Goal: Information Seeking & Learning: Learn about a topic

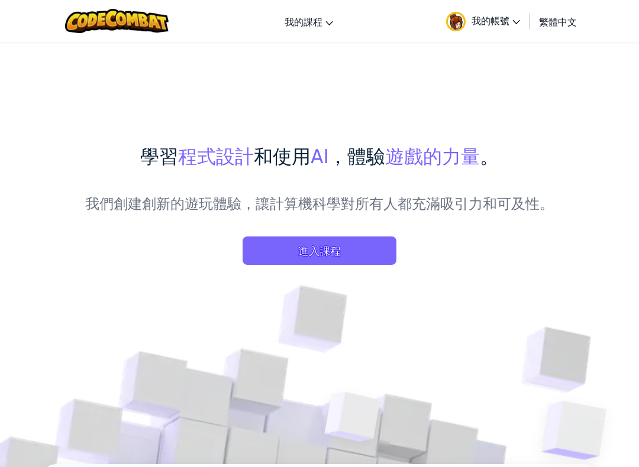
click at [371, 263] on span "進入課程" at bounding box center [320, 251] width 154 height 28
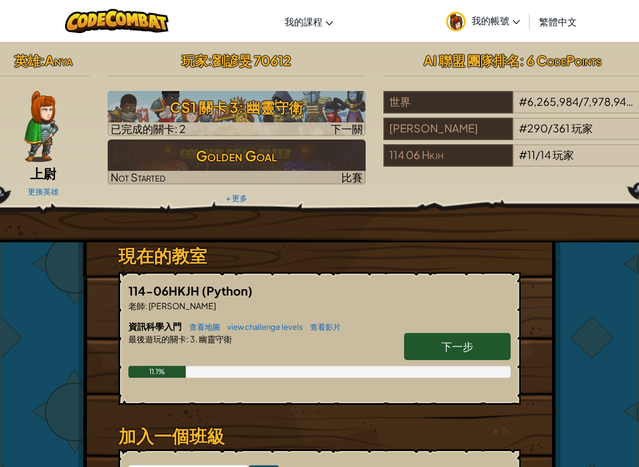
click at [477, 339] on link "下一步" at bounding box center [457, 346] width 107 height 27
click at [475, 337] on link "下一步" at bounding box center [457, 346] width 107 height 27
select select "zh-HANT"
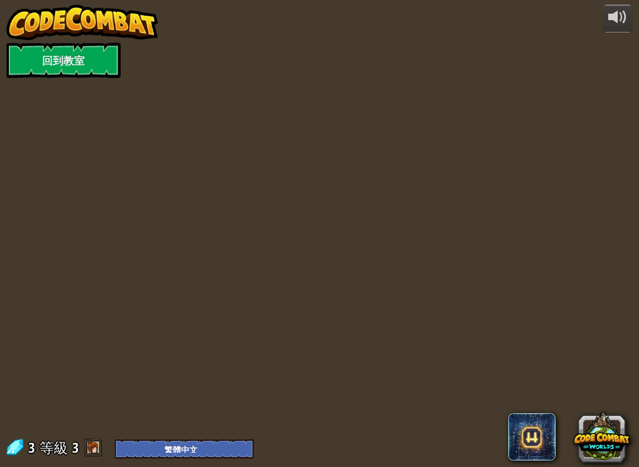
select select "zh-HANT"
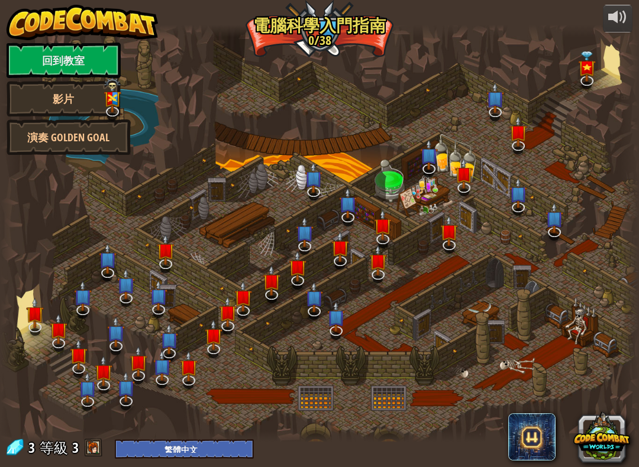
select select "zh-HANT"
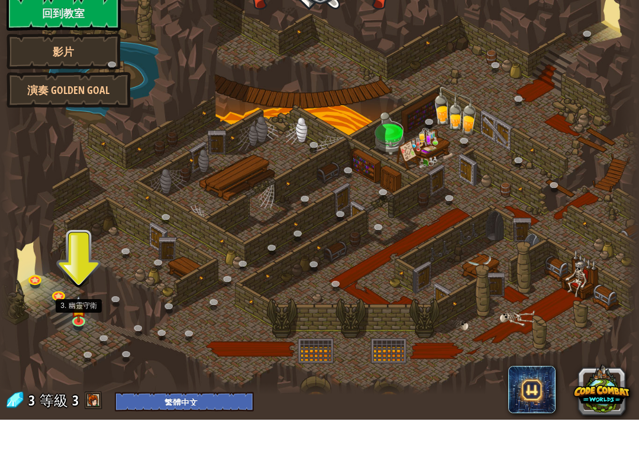
click at [85, 343] on img at bounding box center [79, 356] width 16 height 27
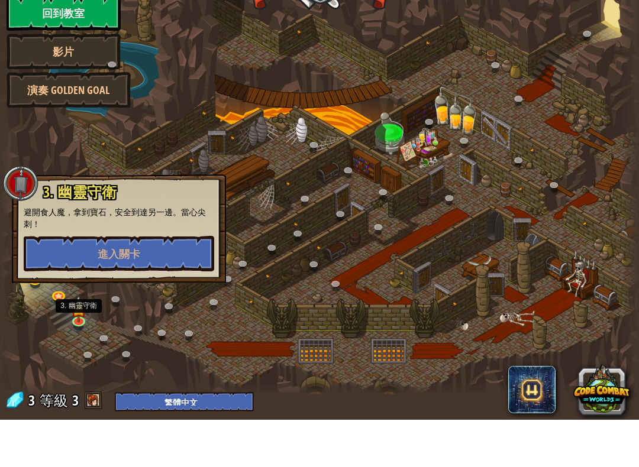
click at [185, 283] on button "進入關卡" at bounding box center [119, 301] width 191 height 36
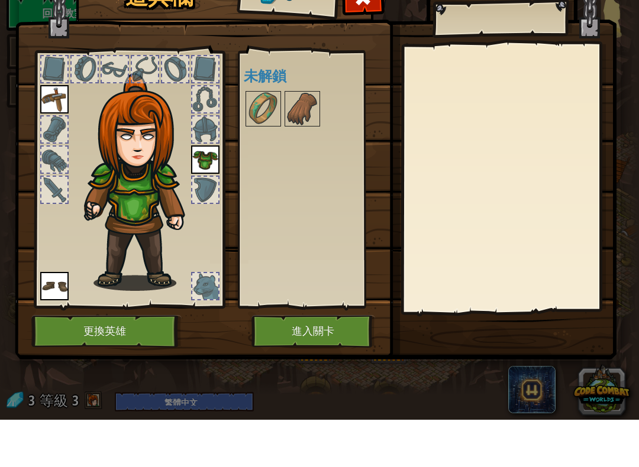
click at [339, 363] on button "進入關卡" at bounding box center [313, 379] width 124 height 33
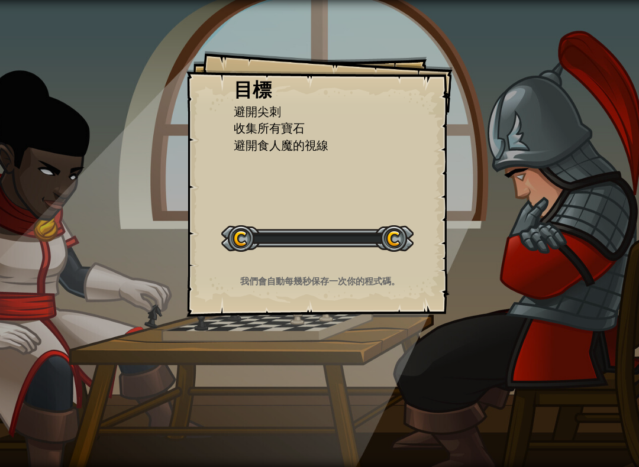
click at [356, 373] on div "目標 避開尖刺 收集所有寶石 避開食人魔的視線 開始戰役 從伺服器載入失敗 您將需要訂閱來開啟這關。 訂閱 您需要加入一個課程來遊玩此關卡。 回到我的課程 詢…" at bounding box center [319, 233] width 639 height 467
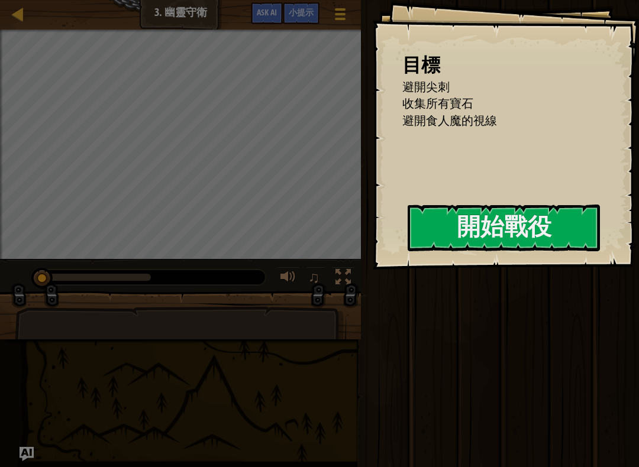
click at [462, 234] on button "開始戰役" at bounding box center [504, 228] width 192 height 47
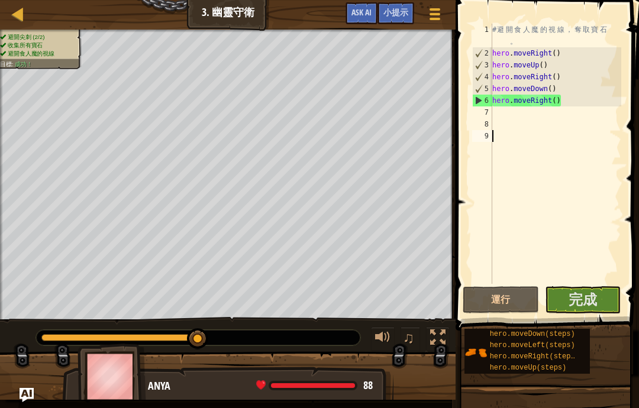
click at [604, 302] on button "完成" at bounding box center [583, 299] width 76 height 27
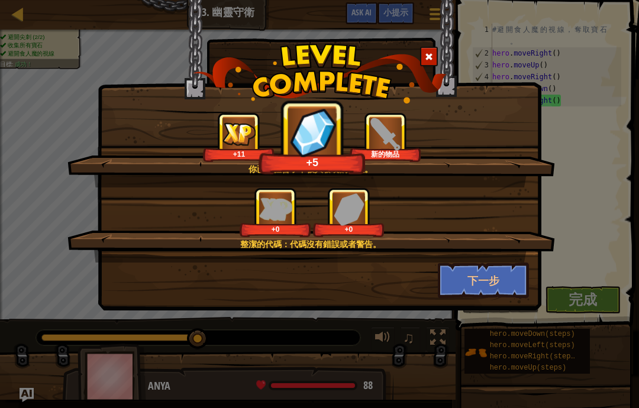
click at [505, 284] on button "下一步" at bounding box center [484, 281] width 92 height 36
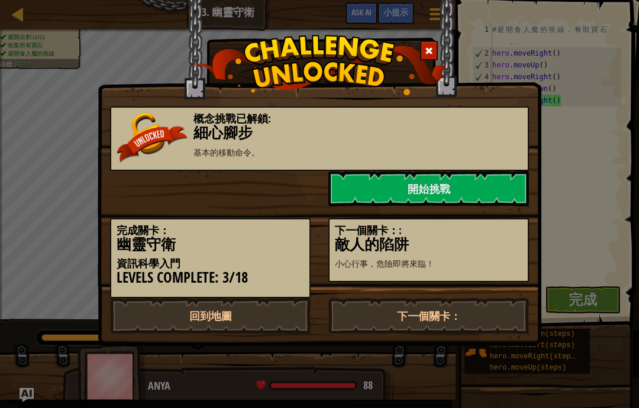
click at [466, 185] on link "開始挑戰" at bounding box center [428, 189] width 201 height 36
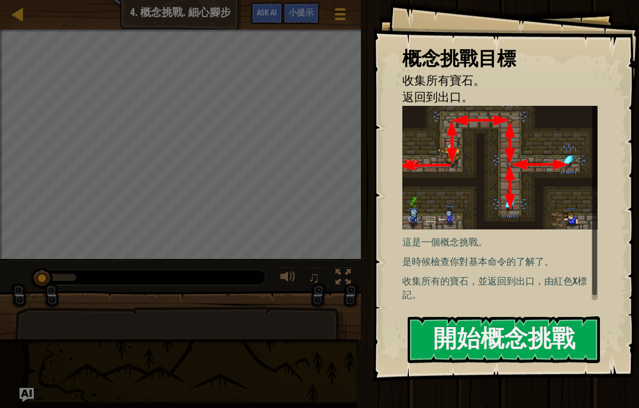
click at [504, 327] on button "開始概念挑戰" at bounding box center [504, 340] width 192 height 47
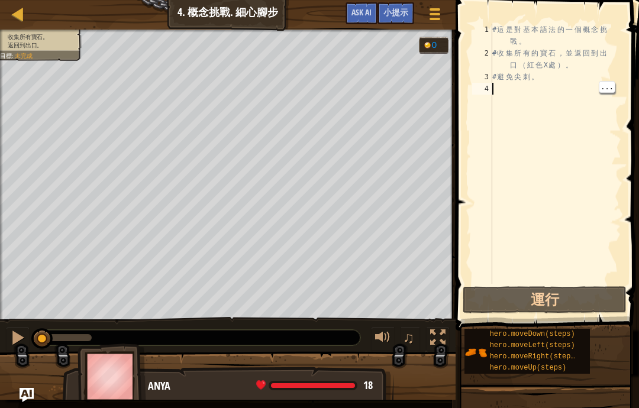
click at [536, 96] on div "# 這 是 對 基 本 語 法 的 一 個 概 念 挑 戰 。 # 收 集 所 有 的 寶 石 ， 並 返 回 到 出 口 （ 紅 色 X 處 ） 。 # 避…" at bounding box center [555, 172] width 131 height 296
click at [521, 95] on div "# 這 是 對 基 本 語 法 的 一 個 概 念 挑 戰 。 # 收 集 所 有 的 寶 石 ， 並 返 回 到 出 口 （ 紅 色 X 處 ） 。 # 避…" at bounding box center [555, 172] width 131 height 296
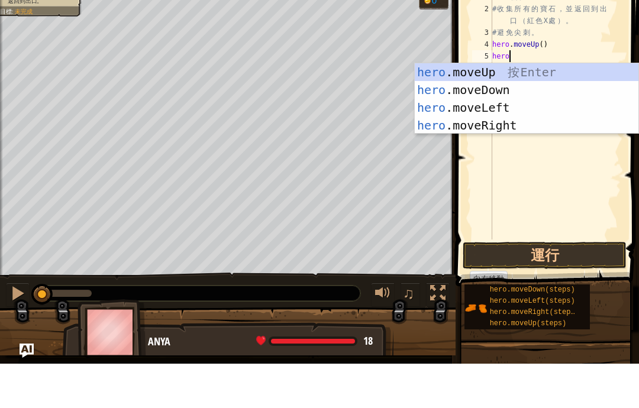
scroll to position [12, 29]
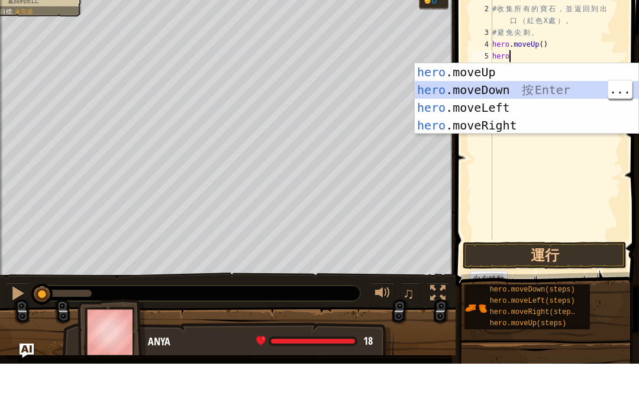
click at [496, 173] on div "hero .moveUp 按 Enter hero .moveDown 按 Enter hero .moveLeft 按 Enter hero .moveRi…" at bounding box center [527, 161] width 224 height 107
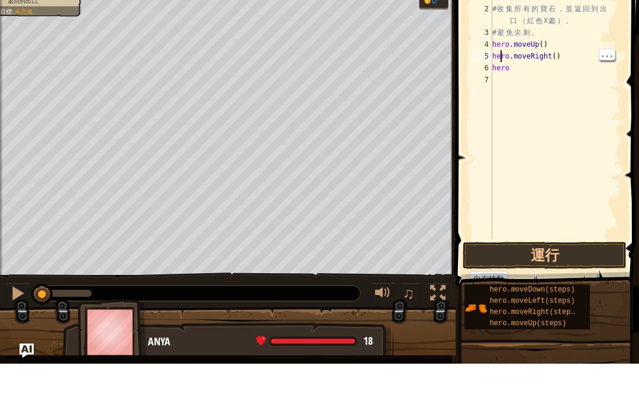
click at [521, 122] on div "# 這 是 對 基 本 語 法 的 一 個 概 念 挑 戰 。 # 收 集 所 有 的 寶 石 ， 並 返 回 到 出 口 （ 紅 色 X 處 ） 。 # 避…" at bounding box center [555, 172] width 131 height 296
click at [517, 121] on div "# 這 是 對 基 本 語 法 的 一 個 概 念 挑 戰 。 # 收 集 所 有 的 寶 石 ， 並 返 回 到 出 口 （ 紅 色 X 處 ） 。 # 避…" at bounding box center [555, 172] width 131 height 296
click at [527, 128] on div "# 這 是 對 基 本 語 法 的 一 個 概 念 挑 戰 。 # 收 集 所 有 的 寶 石 ， 並 返 回 到 出 口 （ 紅 色 X 處 ） 。 # 避…" at bounding box center [555, 172] width 131 height 296
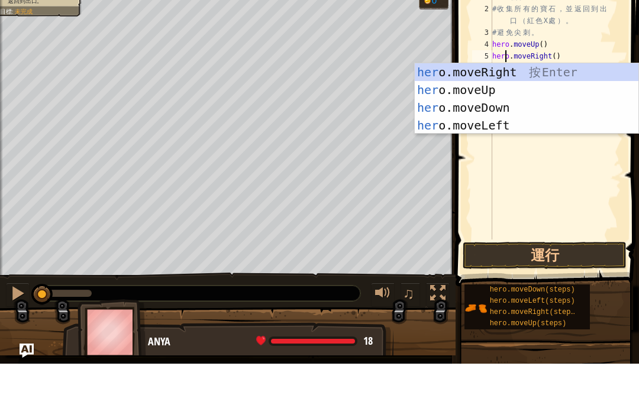
scroll to position [12, 16]
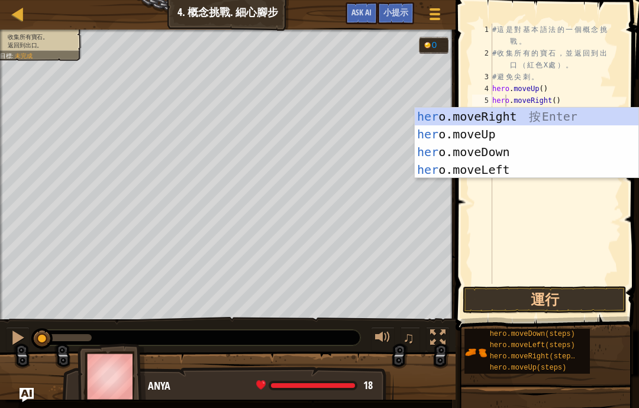
click at [562, 292] on button "運行" at bounding box center [545, 299] width 164 height 27
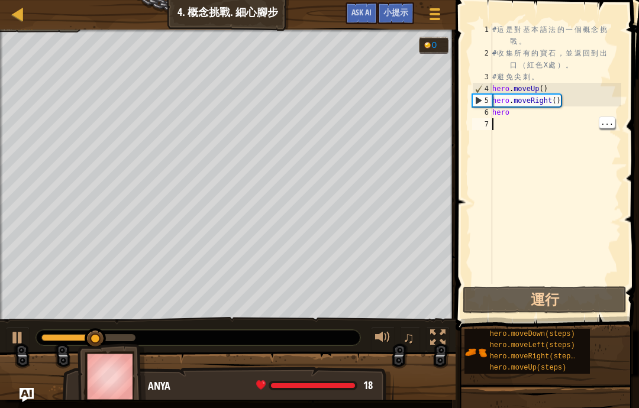
click at [527, 119] on div "# 這 是 對 基 本 語 法 的 一 個 概 念 挑 戰 。 # 收 集 所 有 的 寶 石 ， 並 返 回 到 出 口 （ 紅 色 X 處 ） 。 # 避…" at bounding box center [555, 172] width 131 height 296
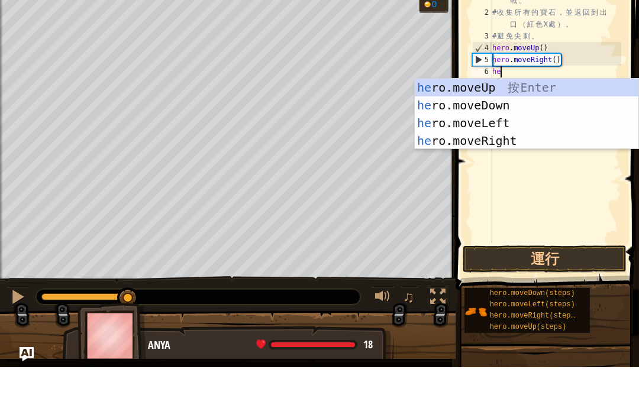
scroll to position [12, 25]
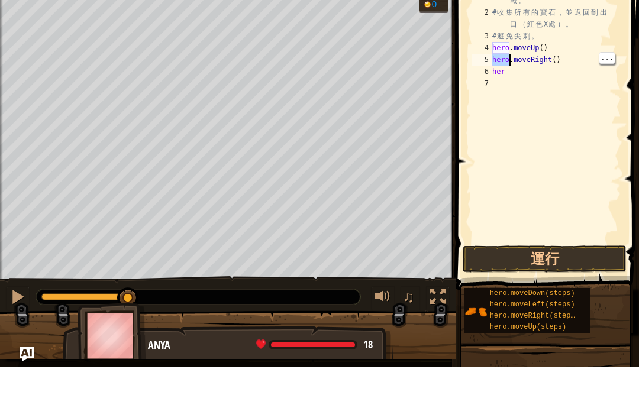
click at [517, 125] on div "# 這 是 對 基 本 語 法 的 一 個 概 念 挑 戰 。 # 收 集 所 有 的 寶 石 ， 並 返 回 到 出 口 （ 紅 色 X 處 ） 。 # 避…" at bounding box center [555, 172] width 131 height 296
click at [523, 124] on div "# 這 是 對 基 本 語 法 的 一 個 概 念 挑 戰 。 # 收 集 所 有 的 寶 石 ， 並 返 回 到 出 口 （ 紅 色 X 處 ） 。 # 避…" at bounding box center [555, 172] width 131 height 296
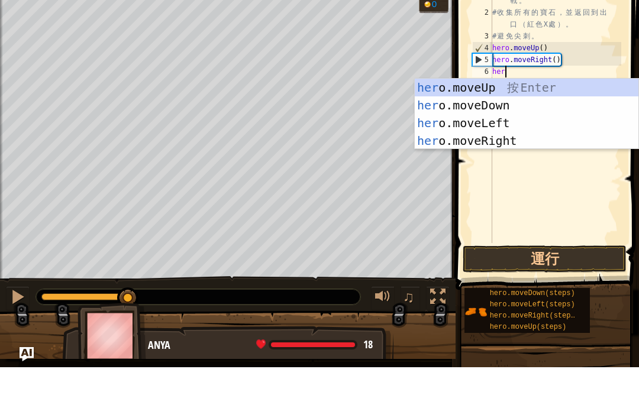
scroll to position [12, 29]
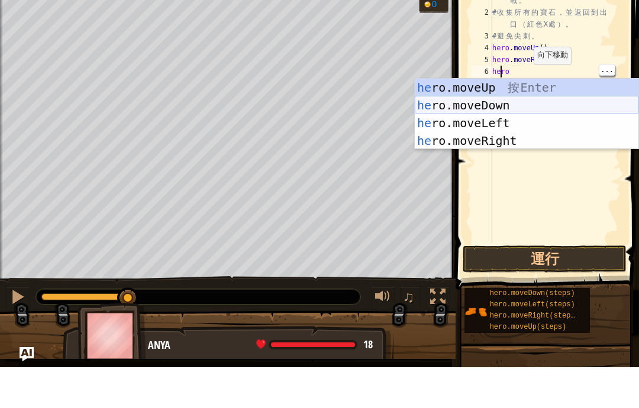
click at [503, 149] on div "he ro.moveUp 按 Enter he ro.moveDown 按 Enter he ro.moveLeft 按 Enter he ro.moveRi…" at bounding box center [527, 173] width 224 height 107
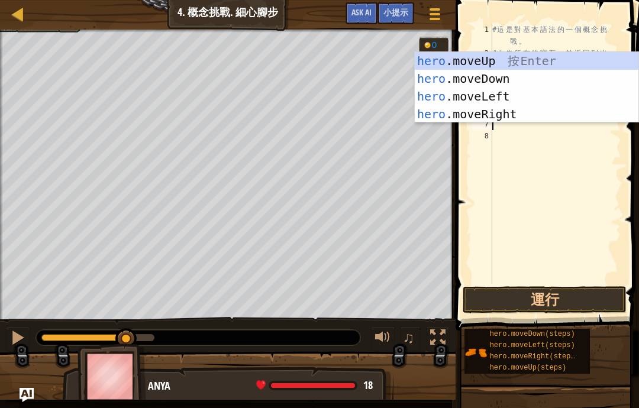
scroll to position [12, 16]
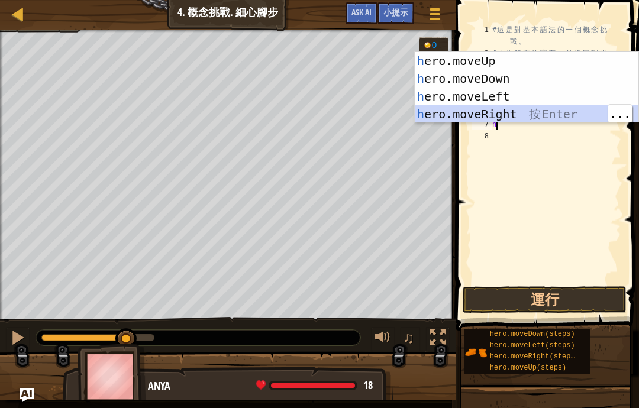
click at [499, 116] on div "h ero.moveUp 按 Enter h ero.moveDown 按 Enter h ero.moveLeft 按 Enter h ero.moveRi…" at bounding box center [527, 105] width 224 height 107
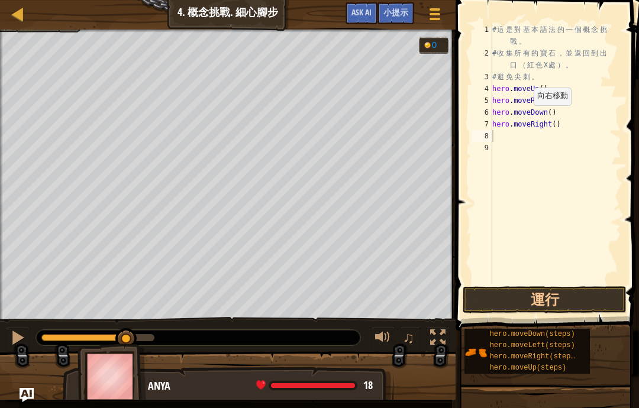
click at [588, 296] on button "運行" at bounding box center [545, 299] width 164 height 27
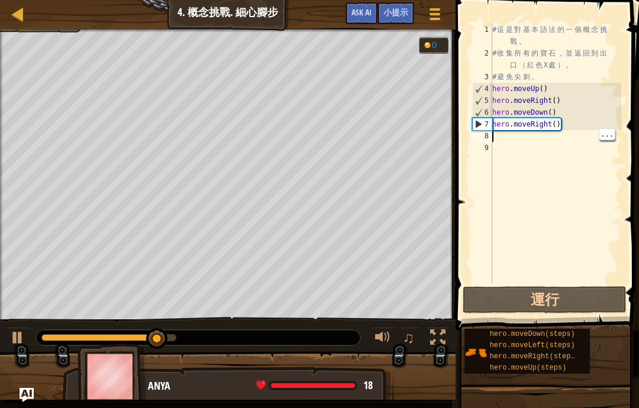
click at [509, 150] on div "# 這 是 對 基 本 語 法 的 一 個 概 念 挑 戰 。 # 收 集 所 有 的 寶 石 ， 並 返 回 到 出 口 （ 紅 色 X 處 ） 。 # 避…" at bounding box center [555, 172] width 131 height 296
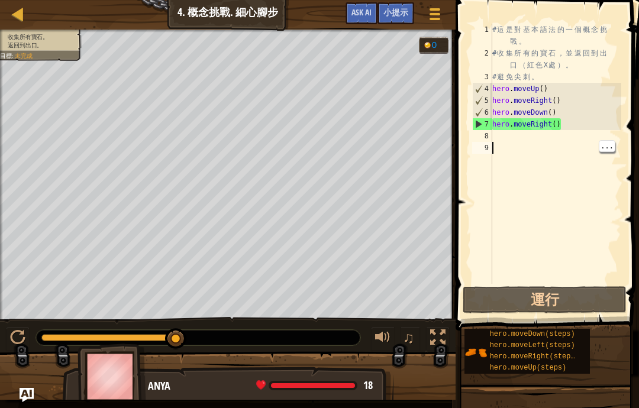
click at [509, 143] on div "# 這 是 對 基 本 語 法 的 一 個 概 念 挑 戰 。 # 收 集 所 有 的 寶 石 ， 並 返 回 到 出 口 （ 紅 色 X 處 ） 。 # 避…" at bounding box center [555, 172] width 131 height 296
click at [499, 137] on div "# 這 是 對 基 本 語 法 的 一 個 概 念 挑 戰 。 # 收 集 所 有 的 寶 石 ， 並 返 回 到 出 口 （ 紅 色 X 處 ） 。 # 避…" at bounding box center [555, 172] width 131 height 296
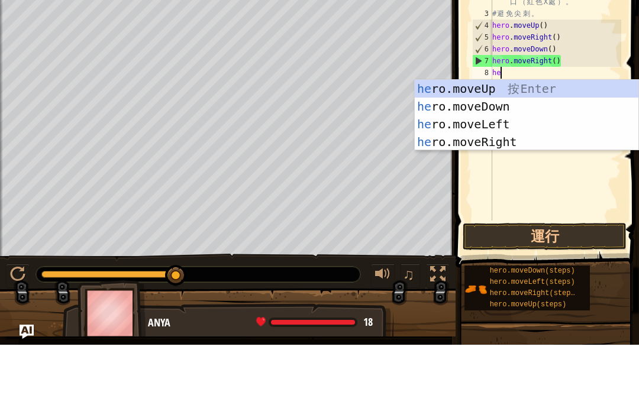
scroll to position [12, 25]
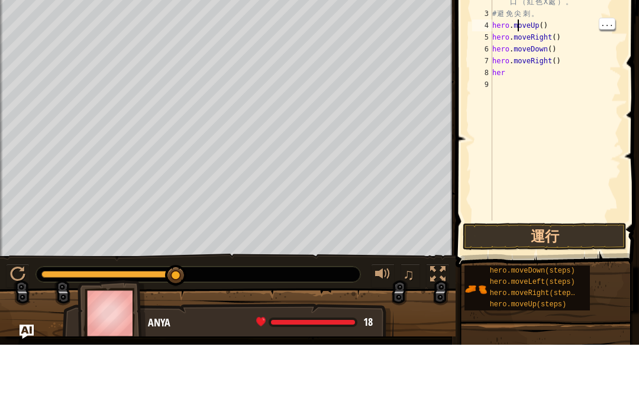
click at [517, 149] on div "# 這 是 對 基 本 語 法 的 一 個 概 念 挑 戰 。 # 收 集 所 有 的 寶 石 ， 並 返 回 到 出 口 （ 紅 色 X 處 ） 。 # 避…" at bounding box center [555, 172] width 131 height 296
click at [514, 151] on div "# 這 是 對 基 本 語 法 的 一 個 概 念 挑 戰 。 # 收 集 所 有 的 寶 石 ， 並 返 回 到 出 口 （ 紅 色 X 處 ） 。 # 避…" at bounding box center [555, 172] width 131 height 296
click at [493, 169] on div "# 這 是 對 基 本 語 法 的 一 個 概 念 挑 戰 。 # 收 集 所 有 的 寶 石 ， 並 返 回 到 出 口 （ 紅 色 X 處 ） 。 # 避…" at bounding box center [555, 172] width 131 height 296
click at [500, 173] on div "# 這 是 對 基 本 語 法 的 一 個 概 念 挑 戰 。 # 收 集 所 有 的 寶 石 ， 並 返 回 到 出 口 （ 紅 色 X 處 ） 。 # 避…" at bounding box center [555, 172] width 131 height 296
click at [515, 159] on div "# 這 是 對 基 本 語 法 的 一 個 概 念 挑 戰 。 # 收 集 所 有 的 寶 石 ， 並 返 回 到 出 口 （ 紅 色 X 處 ） 。 # 避…" at bounding box center [555, 172] width 131 height 296
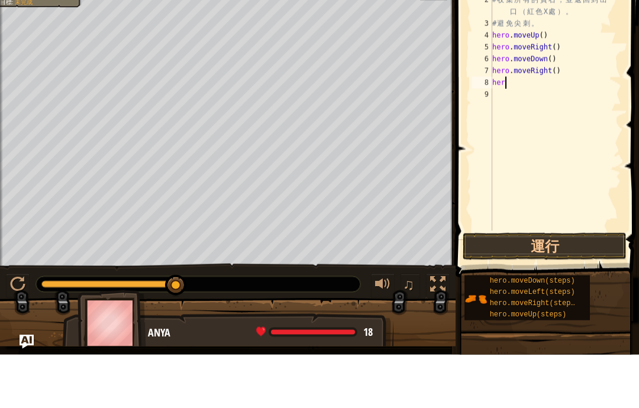
scroll to position [12, 16]
click at [525, 153] on div "# 這 是 對 基 本 語 法 的 一 個 概 念 挑 戰 。 # 收 集 所 有 的 寶 石 ， 並 返 回 到 出 口 （ 紅 色 X 處 ） 。 # 避…" at bounding box center [555, 172] width 131 height 296
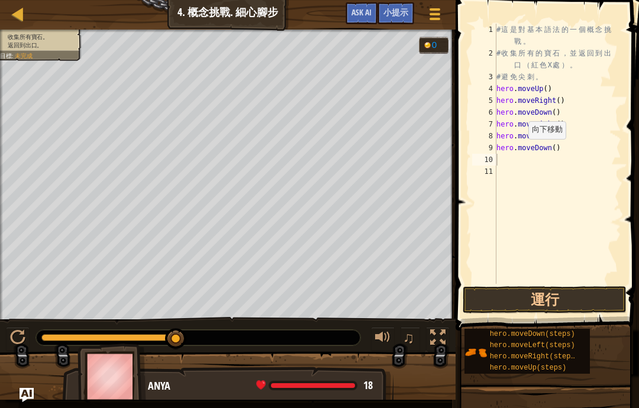
click at [579, 299] on button "運行" at bounding box center [545, 299] width 164 height 27
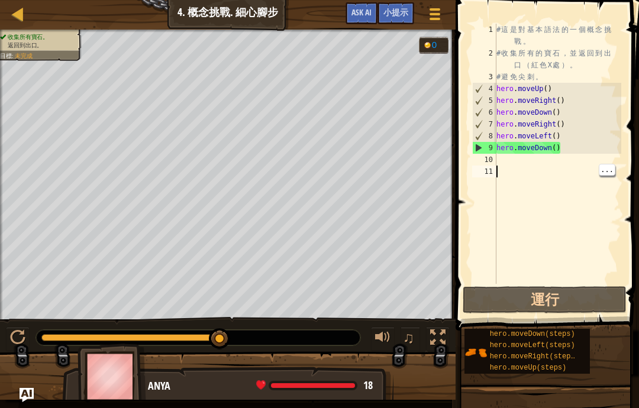
click at [520, 165] on div "# 這 是 對 基 本 語 法 的 一 個 概 念 挑 戰 。 # 收 集 所 有 的 寶 石 ， 並 返 回 到 出 口 （ 紅 色 X 處 ） 。 # 避…" at bounding box center [558, 172] width 128 height 296
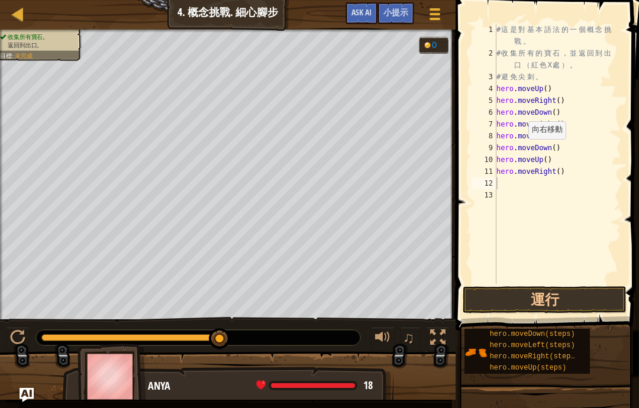
click at [565, 305] on button "運行" at bounding box center [545, 299] width 164 height 27
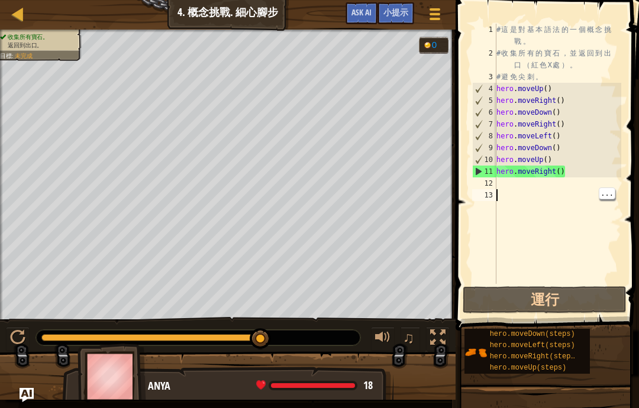
click at [537, 198] on div "# 這 是 對 基 本 語 法 的 一 個 概 念 挑 戰 。 # 收 集 所 有 的 寶 石 ， 並 返 回 到 出 口 （ 紅 色 X 處 ） 。 # 避…" at bounding box center [558, 172] width 128 height 296
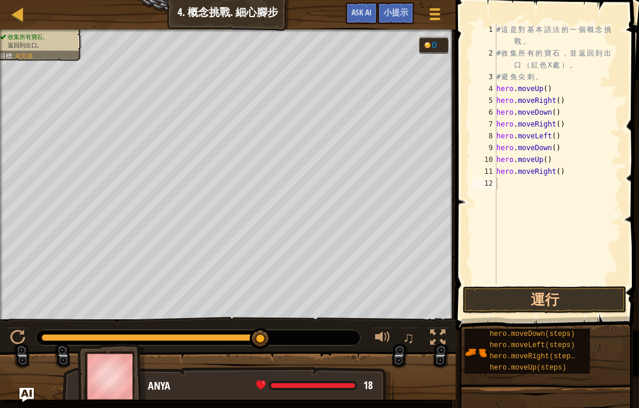
click at [575, 291] on button "運行" at bounding box center [545, 299] width 164 height 27
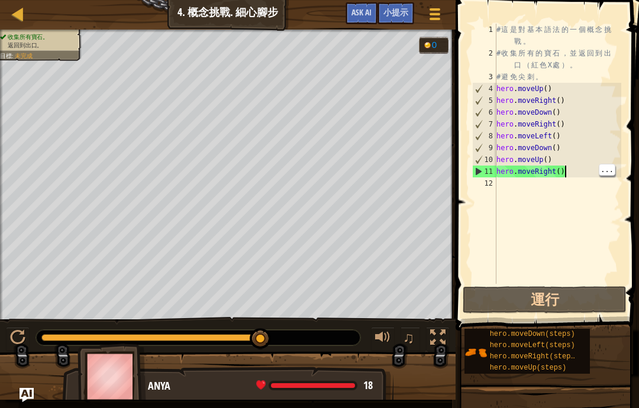
click at [579, 175] on div "# 這 是 對 基 本 語 法 的 一 個 概 念 挑 戰 。 # 收 集 所 有 的 寶 石 ， 並 返 回 到 出 口 （ 紅 色 X 處 ） 。 # 避…" at bounding box center [558, 172] width 128 height 296
click at [534, 196] on div "# 這 是 對 基 本 語 法 的 一 個 概 念 挑 戰 。 # 收 集 所 有 的 寶 石 ， 並 返 回 到 出 口 （ 紅 色 X 處 ） 。 # 避…" at bounding box center [558, 172] width 128 height 296
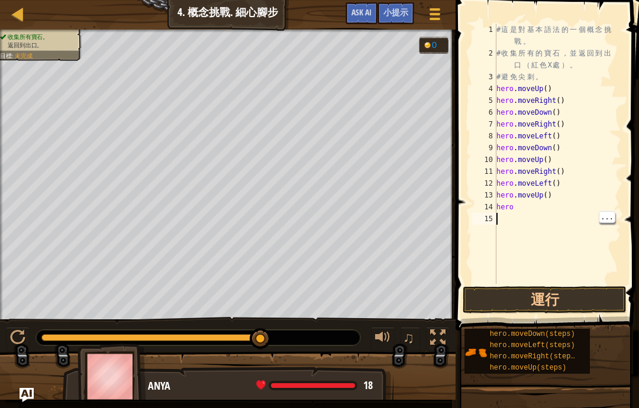
click at [554, 220] on div "# 這 是 對 基 本 語 法 的 一 個 概 念 挑 戰 。 # 收 集 所 有 的 寶 石 ， 並 返 回 到 出 口 （ 紅 色 X 處 ） 。 # 避…" at bounding box center [558, 172] width 128 height 296
click at [575, 297] on button "運行" at bounding box center [545, 299] width 164 height 27
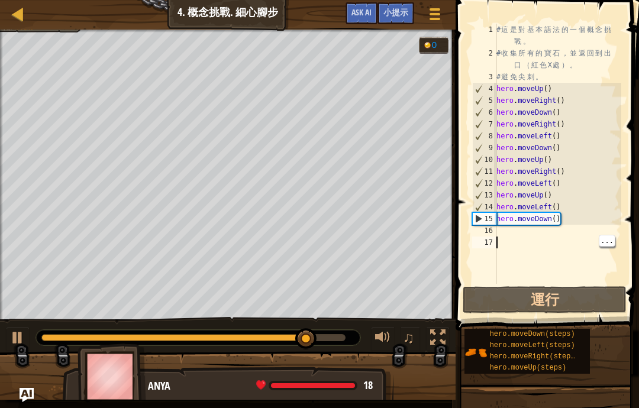
click at [528, 240] on div "# 這 是 對 基 本 語 法 的 一 個 概 念 挑 戰 。 # 收 集 所 有 的 寶 石 ， 並 返 回 到 出 口 （ 紅 色 X 處 ） 。 # 避…" at bounding box center [558, 172] width 128 height 296
click at [514, 236] on div "# 這 是 對 基 本 語 法 的 一 個 概 念 挑 戰 。 # 收 集 所 有 的 寶 石 ， 並 返 回 到 出 口 （ 紅 色 X 處 ） 。 # 避…" at bounding box center [558, 172] width 128 height 296
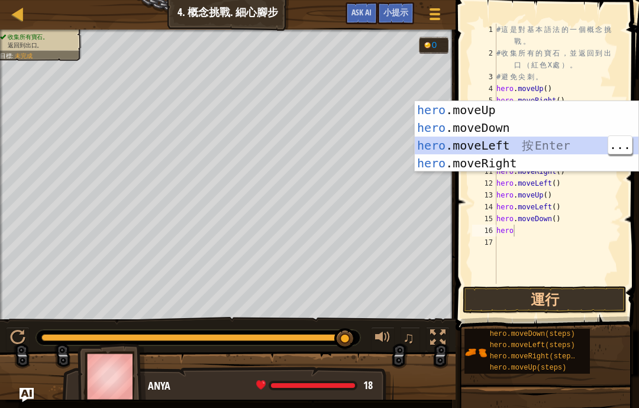
type textarea "abcde fg"
click at [574, 147] on div "hero .moveUp 按 Enter hero .moveDown 按 Enter hero .moveLeft 按 Enter hero .moveRi…" at bounding box center [527, 154] width 224 height 107
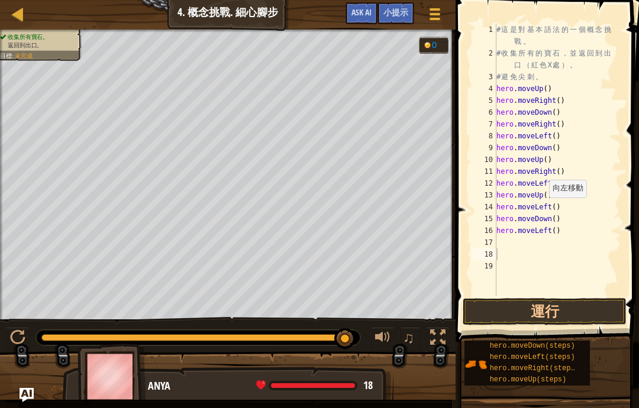
click at [586, 311] on button "運行" at bounding box center [545, 311] width 164 height 27
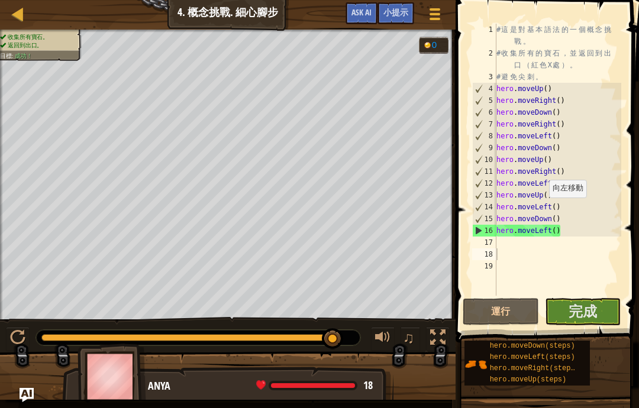
click at [592, 324] on button "完成" at bounding box center [583, 311] width 76 height 27
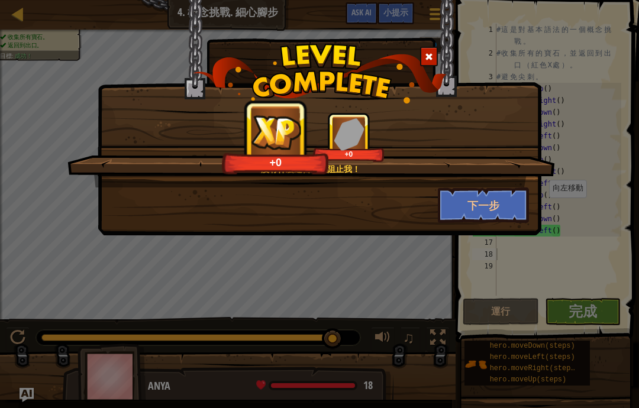
click at [516, 207] on button "下一步" at bounding box center [484, 206] width 92 height 36
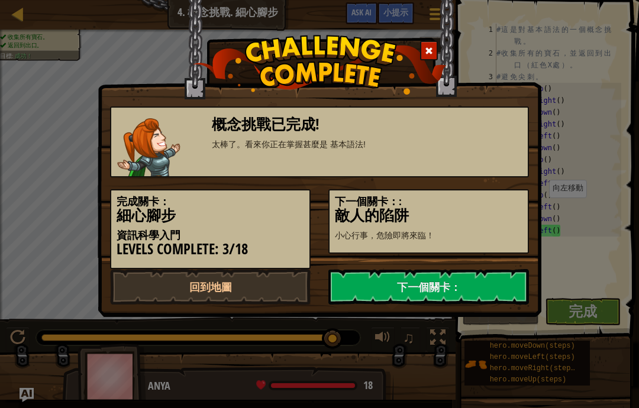
click at [498, 210] on h3 "敵人的陷阱" at bounding box center [429, 216] width 188 height 16
click at [458, 279] on link "下一個關卡：" at bounding box center [428, 287] width 201 height 36
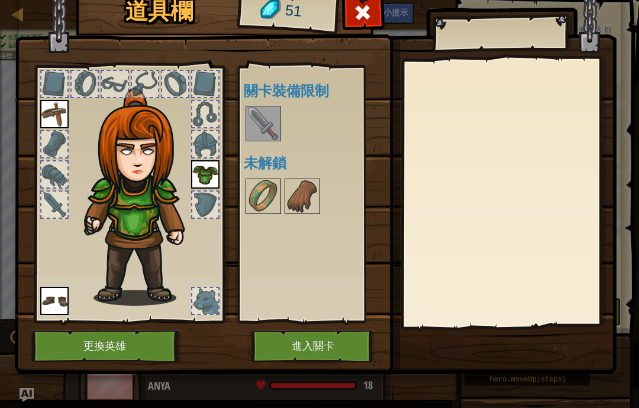
click at [360, 338] on button "進入關卡" at bounding box center [313, 346] width 124 height 33
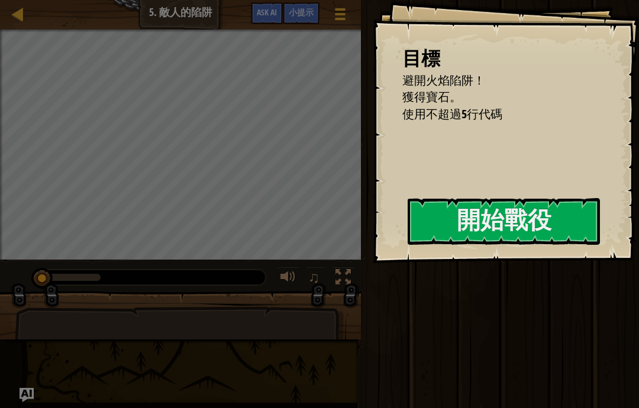
click at [408, 241] on button "開始戰役" at bounding box center [504, 221] width 192 height 47
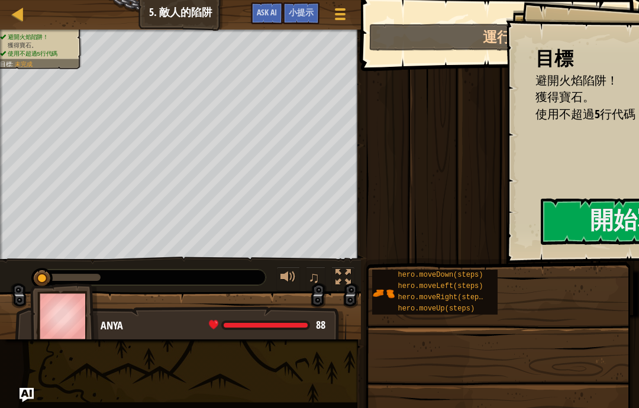
click at [541, 241] on button "開始戰役" at bounding box center [637, 221] width 192 height 47
click at [541, 240] on button "開始戰役" at bounding box center [637, 221] width 192 height 47
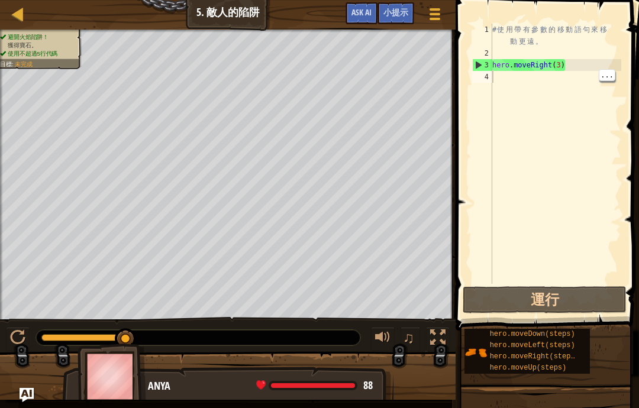
click at [520, 82] on div "# 使 用 帶 有 參 數 的 移 動 語 句 來 移 動 更 遠 。 hero . moveRight ( 3 )" at bounding box center [555, 172] width 131 height 296
click at [512, 82] on div "# 使 用 帶 有 參 數 的 移 動 語 句 來 移 動 更 遠 。 hero . moveRight ( 3 )" at bounding box center [555, 172] width 131 height 296
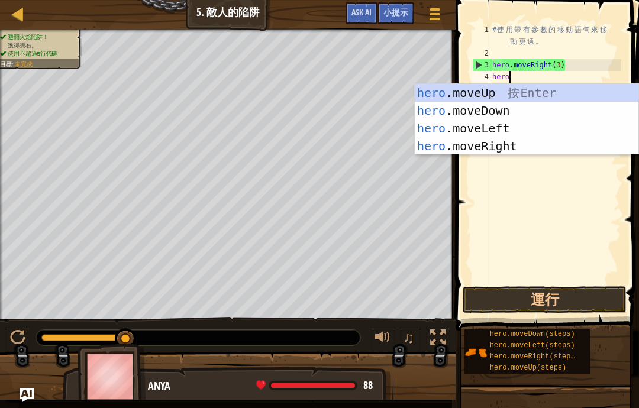
scroll to position [12, 29]
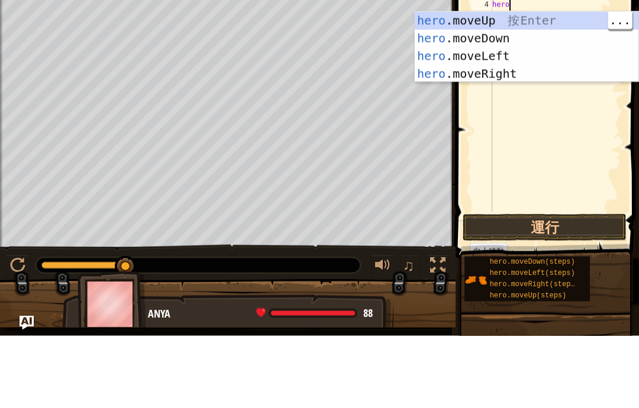
click at [563, 84] on div "hero .moveUp 按 Enter hero .moveDown 按 Enter hero .moveLeft 按 Enter hero .moveRi…" at bounding box center [527, 137] width 224 height 107
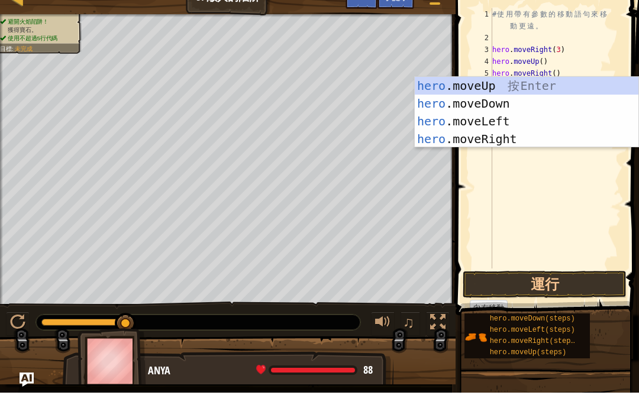
click at [515, 106] on div "hero .moveUp 按 Enter hero .moveDown 按 Enter hero .moveLeft 按 Enter hero .moveRi…" at bounding box center [527, 145] width 224 height 107
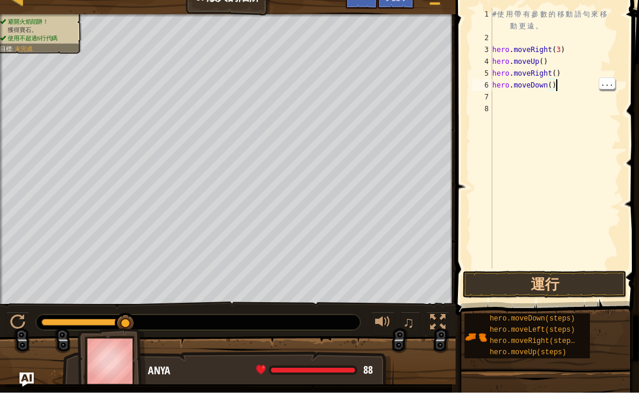
click at [557, 86] on div "# 使 用 帶 有 參 數 的 移 動 語 句 來 移 動 更 遠 。 hero . moveRight ( 3 ) hero . moveUp ( ) he…" at bounding box center [555, 172] width 131 height 296
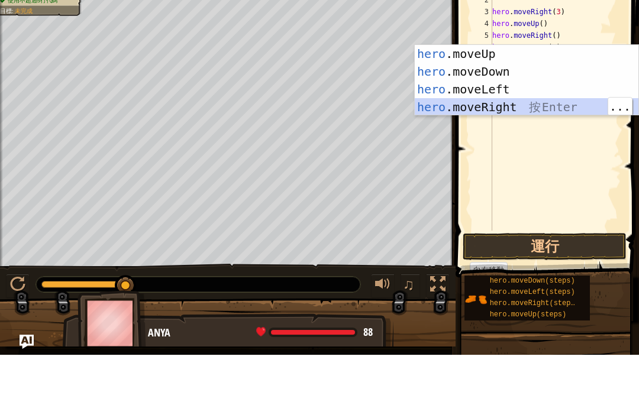
click at [567, 104] on div "hero .moveUp 按 Enter hero .moveDown 按 Enter hero .moveLeft 按 Enter hero .moveRi…" at bounding box center [527, 151] width 224 height 107
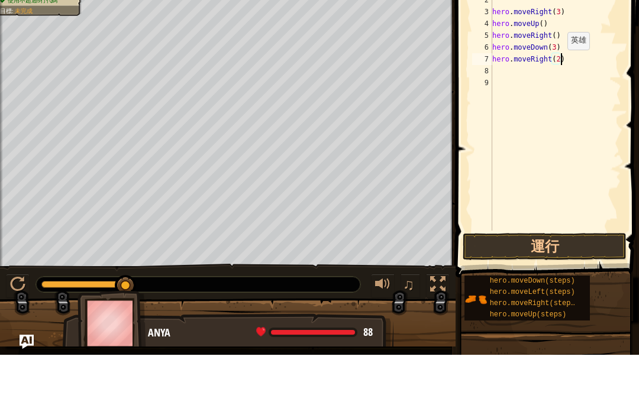
type textarea "abcde fg"
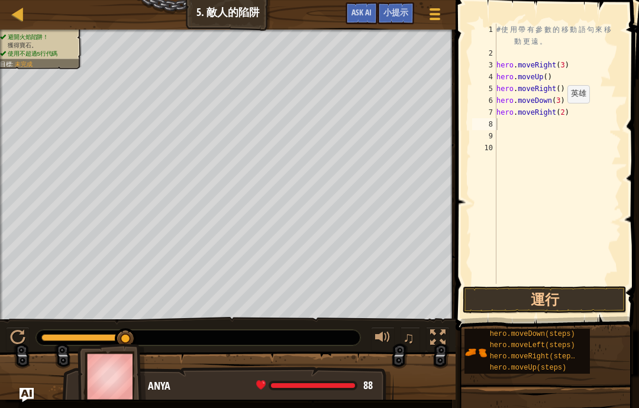
click at [586, 296] on button "運行" at bounding box center [545, 299] width 164 height 27
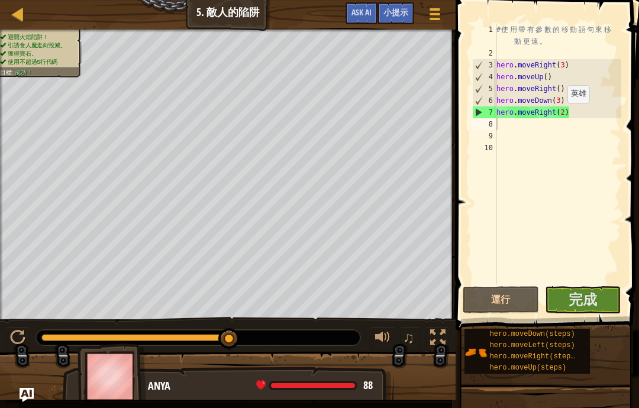
click at [584, 307] on span "完成" at bounding box center [583, 299] width 28 height 19
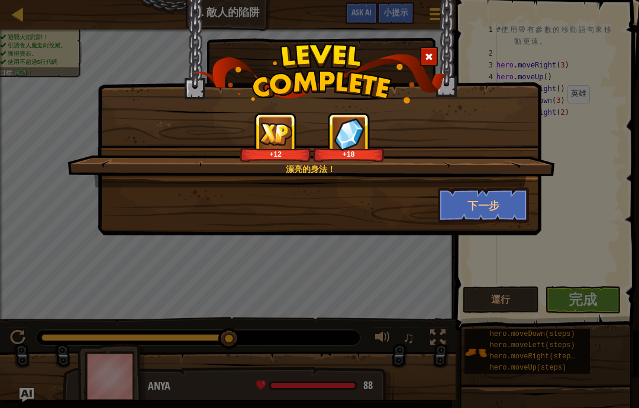
click at [603, 375] on div "漂亮的身法！ +12 +18 下一步" at bounding box center [319, 204] width 639 height 408
click at [511, 208] on button "下一步" at bounding box center [484, 206] width 92 height 36
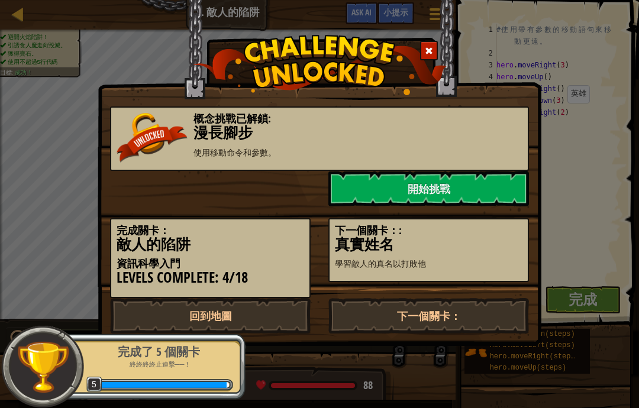
click at [476, 308] on link "下一個關卡：" at bounding box center [428, 316] width 201 height 36
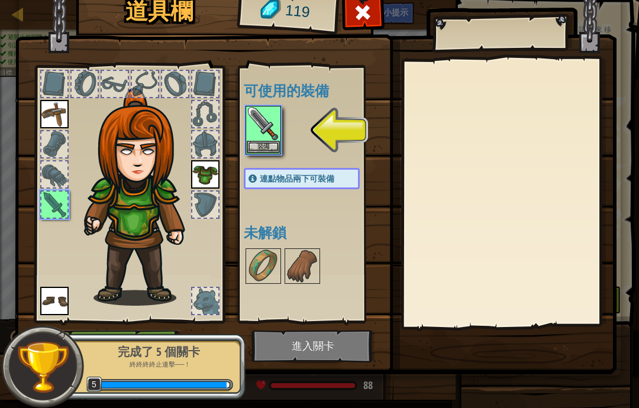
click at [265, 132] on img at bounding box center [263, 123] width 33 height 33
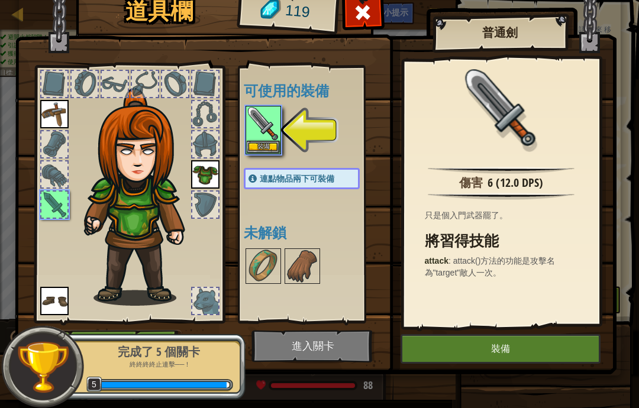
click at [530, 354] on button "裝備" at bounding box center [501, 349] width 200 height 30
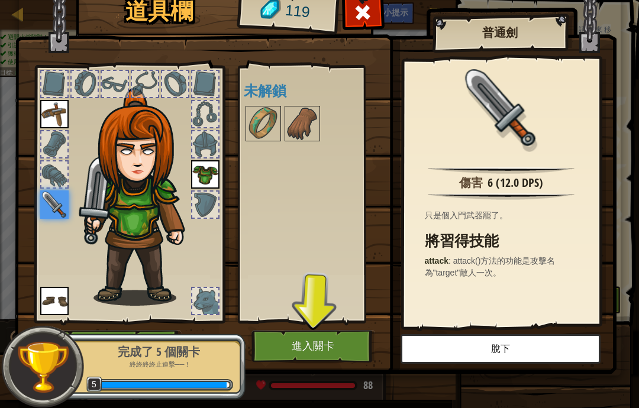
click at [365, 337] on button "進入關卡" at bounding box center [313, 346] width 124 height 33
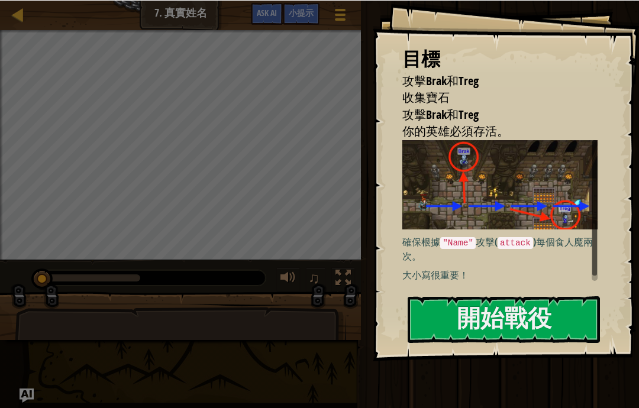
click at [550, 309] on button "開始戰役" at bounding box center [504, 319] width 192 height 47
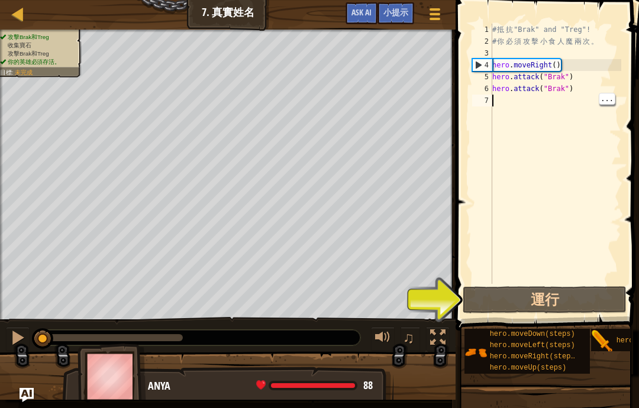
click at [544, 303] on button "運行" at bounding box center [545, 299] width 164 height 27
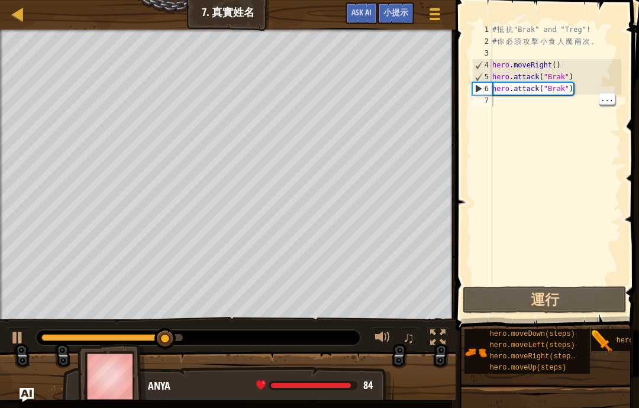
click at [525, 111] on div "# 抵 抗 "Brak" and "Treg"! # 你 必 須 攻 擊 小 食 人 魔 兩 次 。 hero . moveRight ( ) hero . …" at bounding box center [555, 166] width 131 height 284
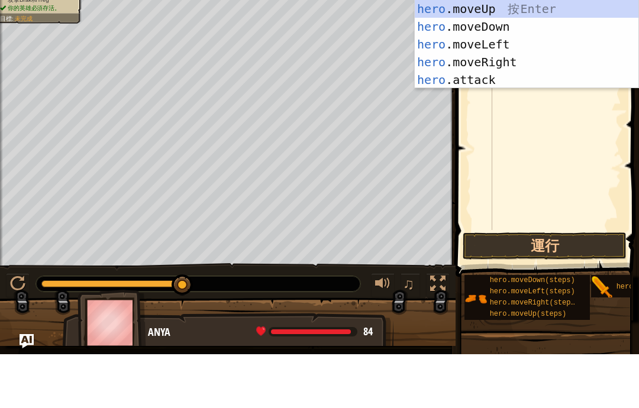
scroll to position [12, 16]
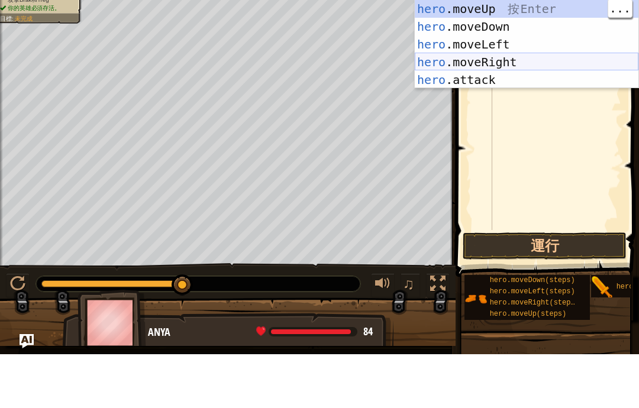
click at [504, 115] on div "hero .moveUp 按 Enter hero .moveDown 按 Enter hero .moveLeft 按 Enter hero .moveRi…" at bounding box center [527, 116] width 224 height 124
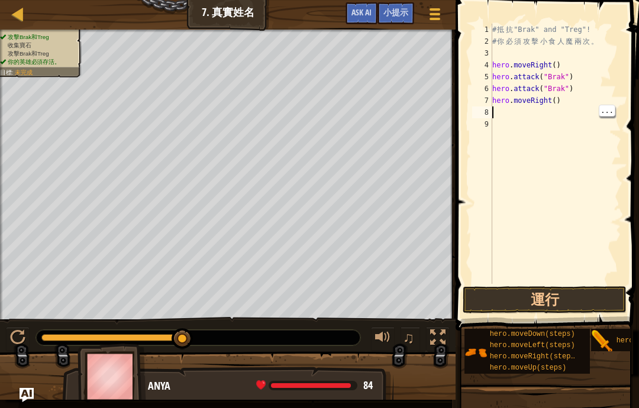
click at [530, 115] on div "# 抵 抗 "Brak" and "Treg"! # 你 必 須 攻 擊 小 食 人 魔 兩 次 。 hero . moveRight ( ) hero . …" at bounding box center [555, 166] width 131 height 284
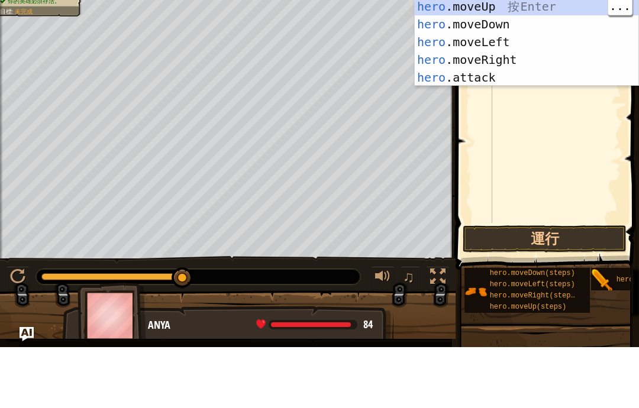
click at [511, 122] on div "hero .moveUp 按 Enter hero .moveDown 按 Enter hero .moveLeft 按 Enter hero .moveRi…" at bounding box center [527, 121] width 224 height 124
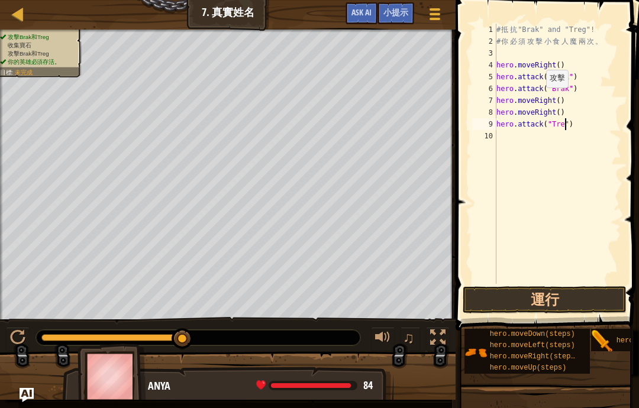
scroll to position [12, 29]
click at [589, 303] on button "運行" at bounding box center [545, 299] width 164 height 27
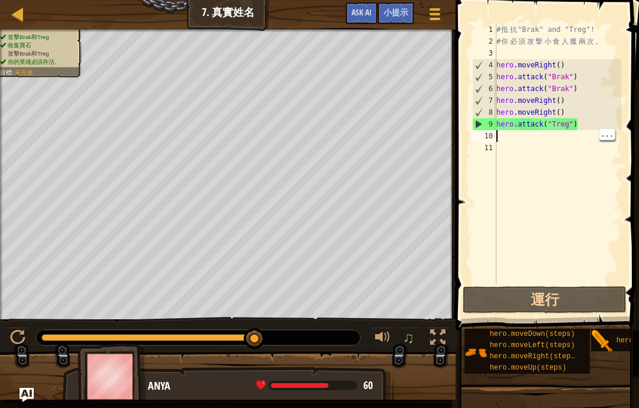
click at [514, 137] on div "# 抵 抗 "Brak" and "Treg"! # 你 必 須 攻 擊 小 食 人 魔 兩 次 。 hero . moveRight ( ) hero . …" at bounding box center [558, 166] width 128 height 284
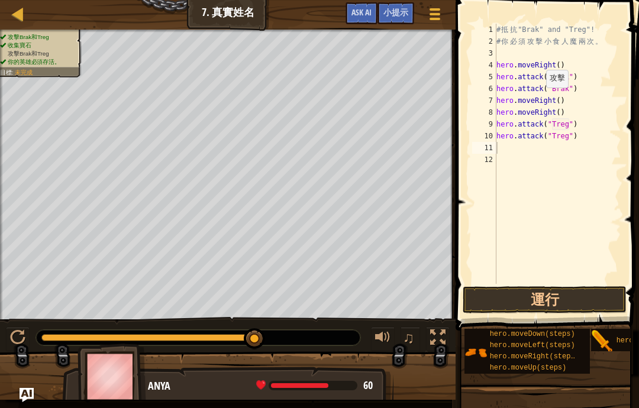
click at [578, 291] on button "運行" at bounding box center [545, 299] width 164 height 27
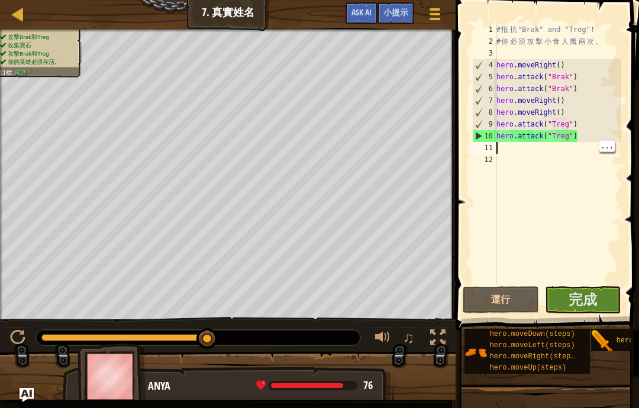
click at [519, 153] on div "# 抵 抗 "Brak" and "Treg"! # 你 必 須 攻 擊 小 食 人 魔 兩 次 。 hero . moveRight ( ) hero . …" at bounding box center [558, 166] width 128 height 284
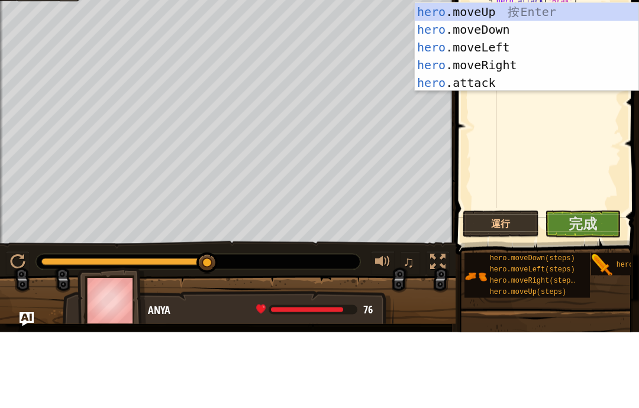
scroll to position [12, 16]
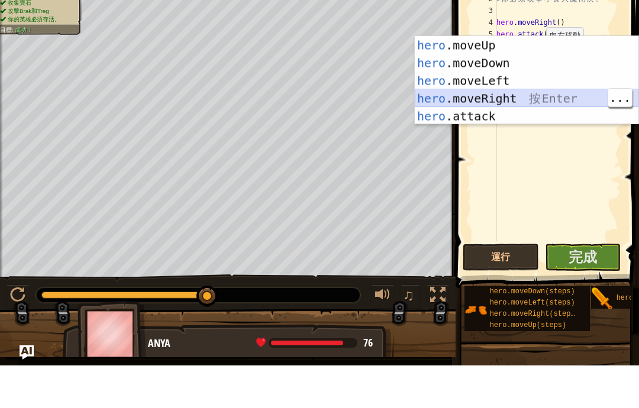
click at [539, 92] on div "hero .moveUp 按 Enter hero .moveDown 按 Enter hero .moveLeft 按 Enter hero .moveRi…" at bounding box center [527, 141] width 224 height 124
type textarea "abcde fg"
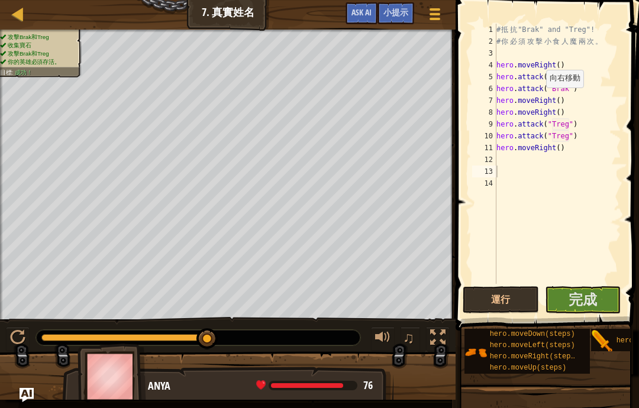
click at [585, 306] on span "完成" at bounding box center [583, 299] width 28 height 19
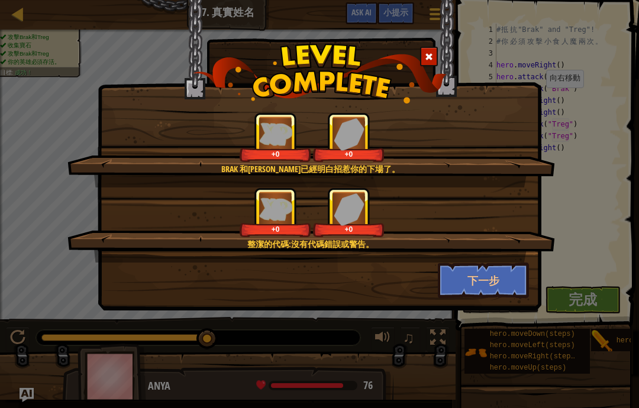
click at [507, 289] on button "下一步" at bounding box center [484, 281] width 92 height 36
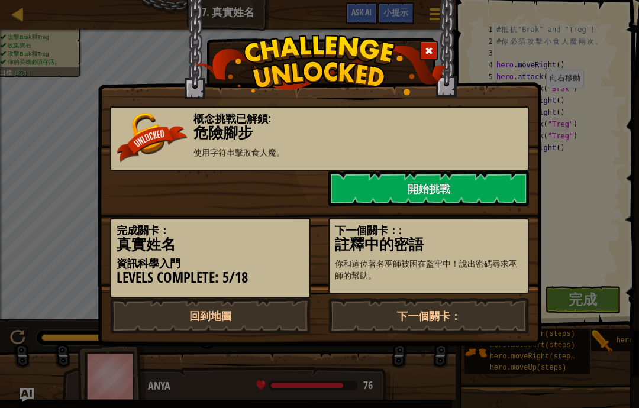
click at [507, 286] on div "下一個關卡：: 註釋中的密語 你和這位著名巫師被困在監牢中！說出密碼尋求巫師的幫助。" at bounding box center [428, 256] width 201 height 76
click at [501, 308] on link "下一個關卡：" at bounding box center [428, 316] width 201 height 36
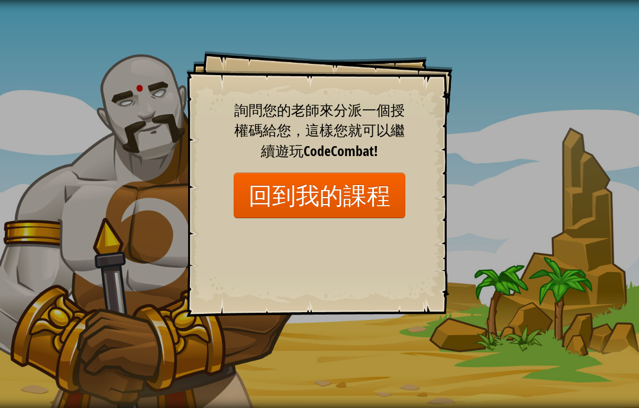
click at [370, 190] on link "回到我的課程" at bounding box center [320, 196] width 172 height 46
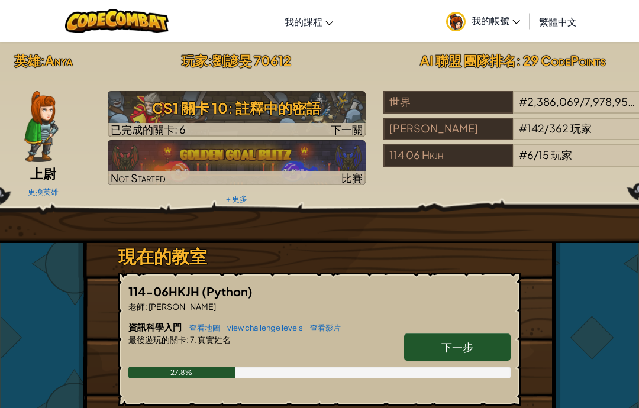
click at [485, 21] on span "我的帳號" at bounding box center [496, 20] width 49 height 12
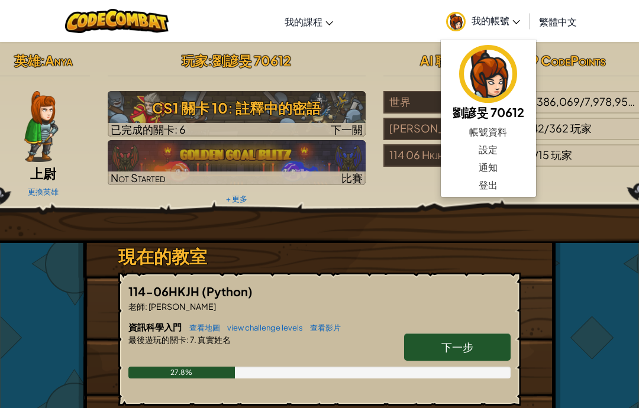
click at [495, 17] on span "我的帳號" at bounding box center [496, 20] width 49 height 12
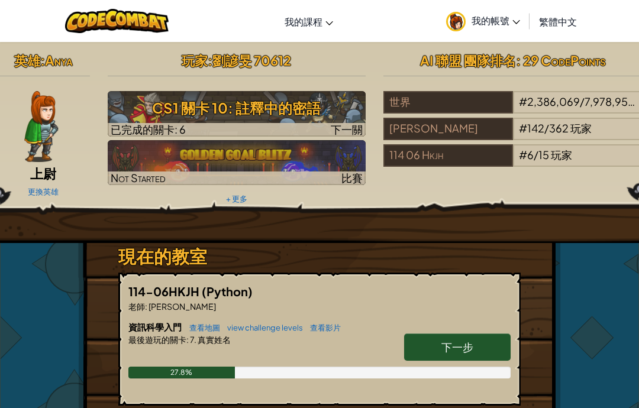
click at [460, 352] on span "下一步" at bounding box center [457, 347] width 32 height 14
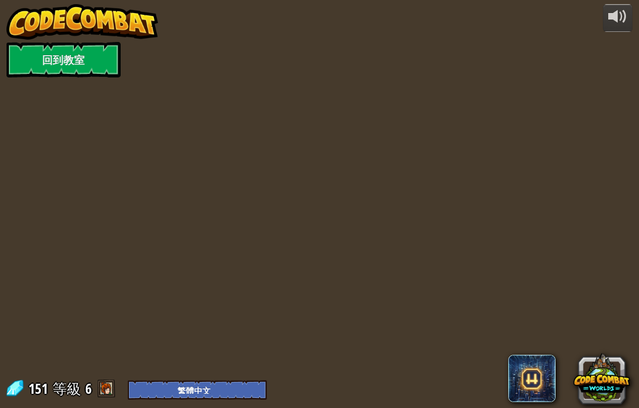
select select "zh-HANT"
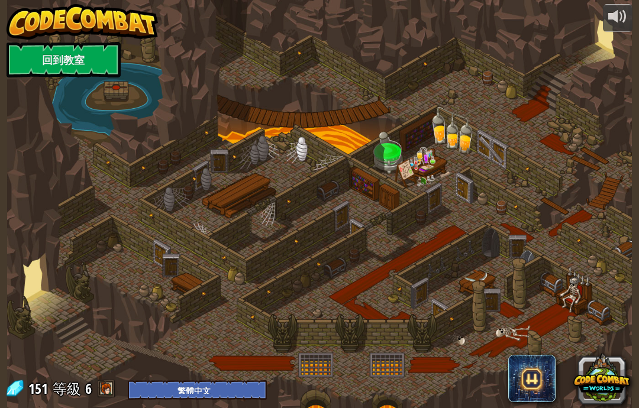
select select "zh-HANT"
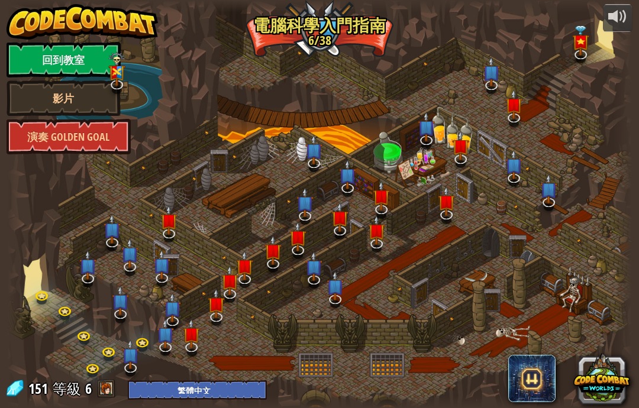
select select "zh-HANT"
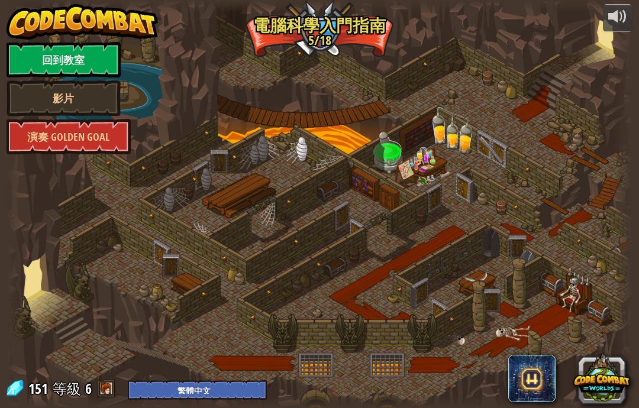
select select "zh-HANT"
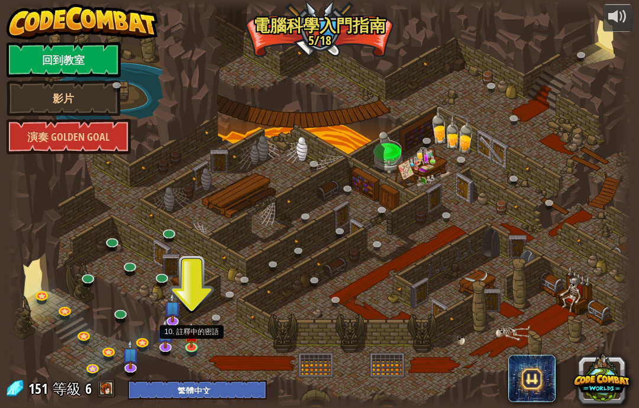
click at [193, 343] on img at bounding box center [191, 336] width 15 height 26
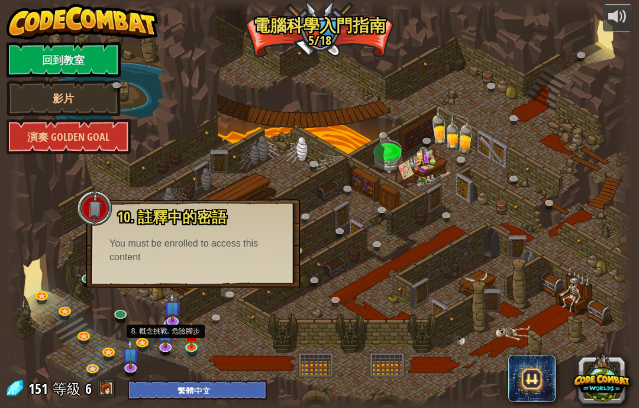
click at [171, 327] on img at bounding box center [165, 334] width 17 height 30
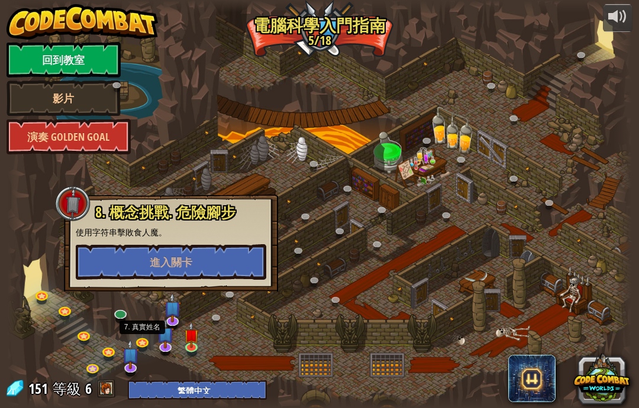
click at [140, 352] on link at bounding box center [144, 345] width 24 height 18
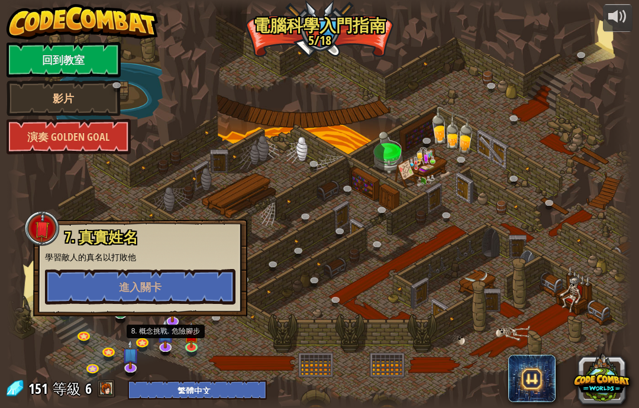
click at [166, 343] on img at bounding box center [165, 334] width 17 height 30
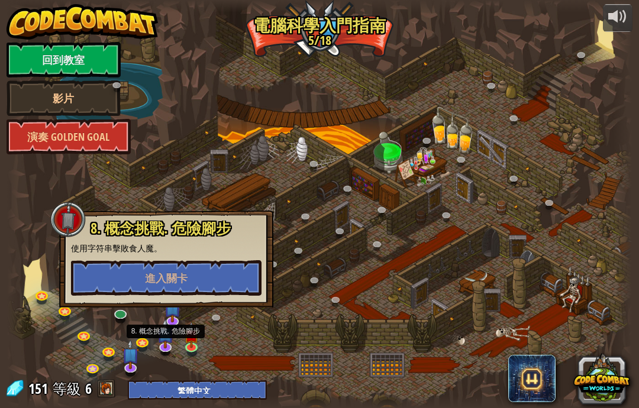
click at [141, 342] on link at bounding box center [144, 345] width 24 height 18
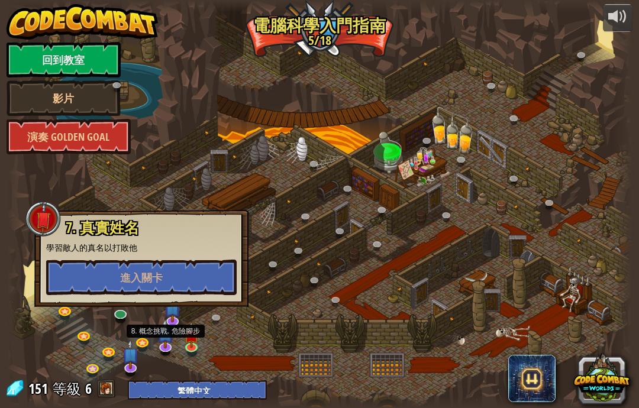
click at [168, 352] on link at bounding box center [166, 348] width 24 height 18
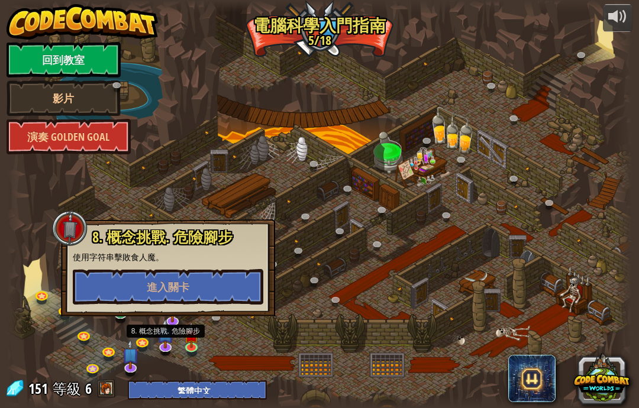
click at [198, 286] on button "進入關卡" at bounding box center [168, 287] width 191 height 36
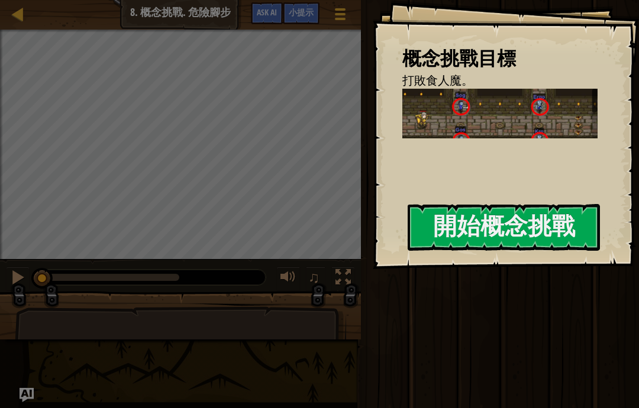
click at [533, 238] on button "開始概念挑戰" at bounding box center [504, 227] width 192 height 47
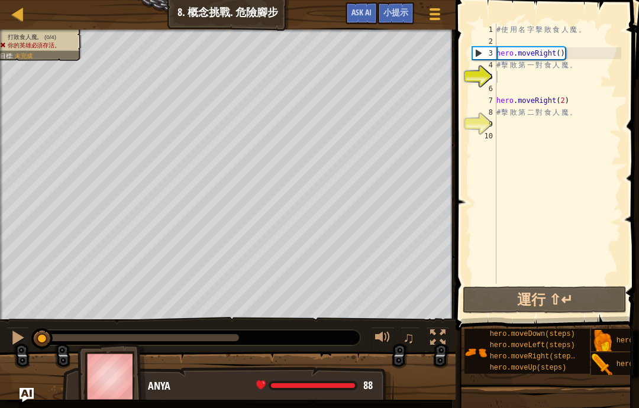
click at [592, 299] on button "運行 ⇧↵" at bounding box center [545, 299] width 164 height 27
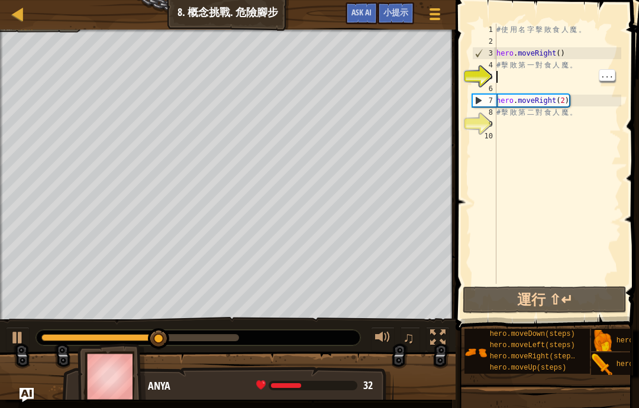
click at [521, 75] on div "# 使 用 名 字 擊 敗 食 人 魔 。 hero . moveRight ( ) # 擊 敗 第 一 對 食 人 魔 。 hero . moveRight…" at bounding box center [557, 166] width 127 height 284
click at [522, 79] on div "# 使 用 名 字 擊 敗 食 人 魔 。 hero . moveRight ( ) # 擊 敗 第 一 對 食 人 魔 。 hero . moveRight…" at bounding box center [557, 166] width 127 height 284
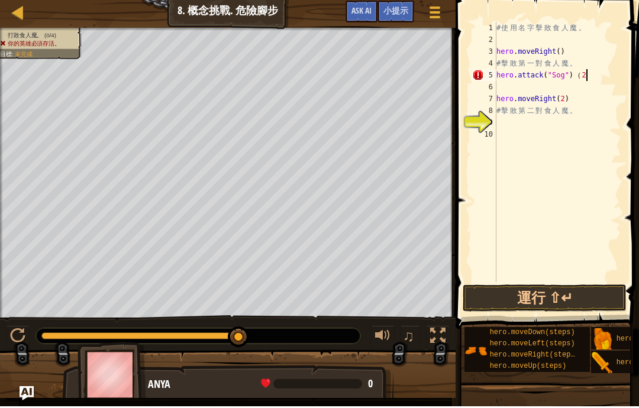
scroll to position [13, 30]
type textarea "abcde fg"
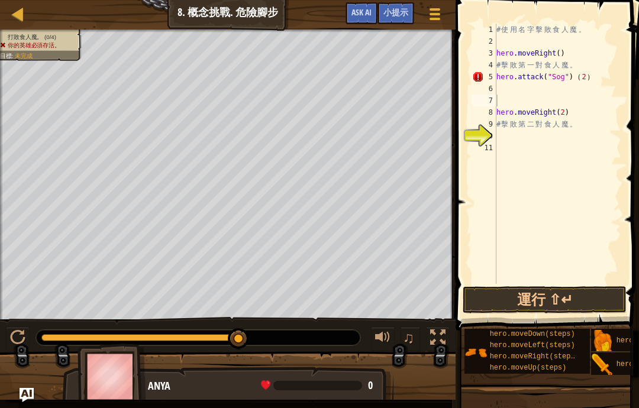
click at [590, 299] on button "運行 ⇧↵" at bounding box center [545, 299] width 164 height 27
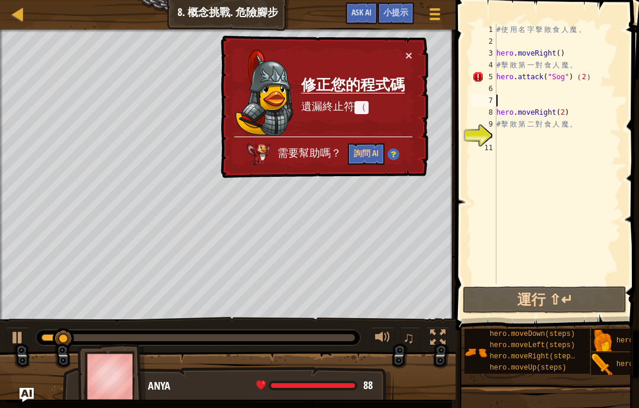
click at [418, 59] on div "× 修正您的程式碼 遺漏終止符 （ 需要幫助嗎？ 詢問 AI" at bounding box center [323, 107] width 210 height 143
click at [273, 13] on div "地圖 資訊科學入門 8. 概念挑戰. 危險腳步 遊戲選單 完成 小提示 Ask AI" at bounding box center [228, 15] width 456 height 30
click at [21, 18] on div at bounding box center [18, 14] width 15 height 15
select select "zh-HANT"
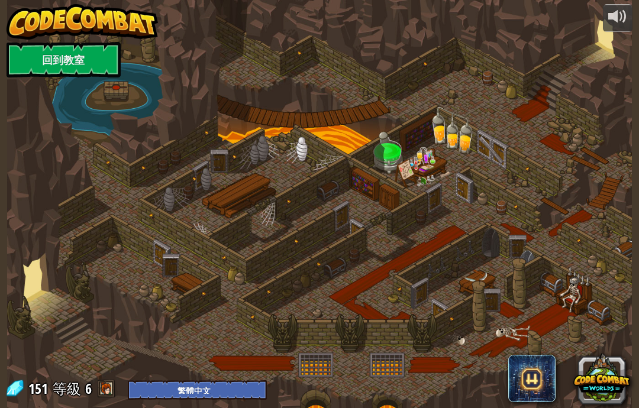
click at [28, 19] on img at bounding box center [82, 22] width 151 height 36
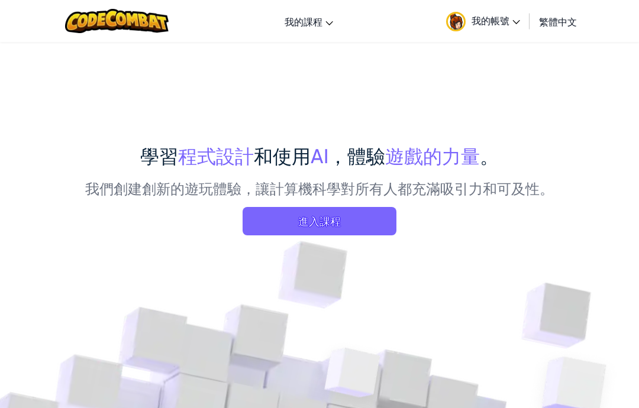
click at [365, 223] on span "進入課程" at bounding box center [320, 221] width 154 height 28
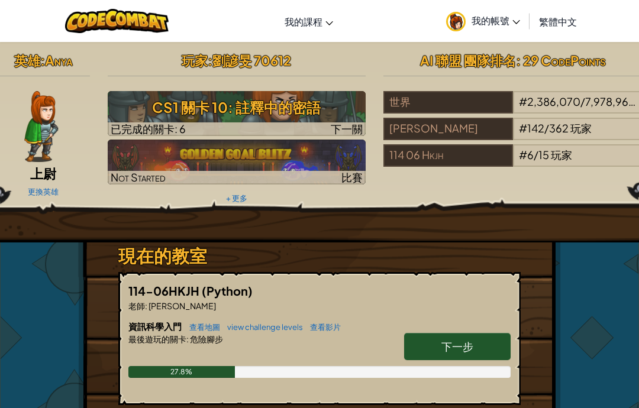
click at [477, 352] on link "下一步" at bounding box center [457, 346] width 107 height 27
select select "zh-HANT"
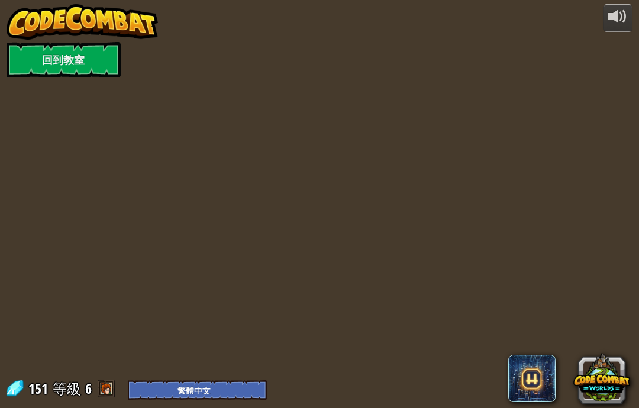
select select "zh-HANT"
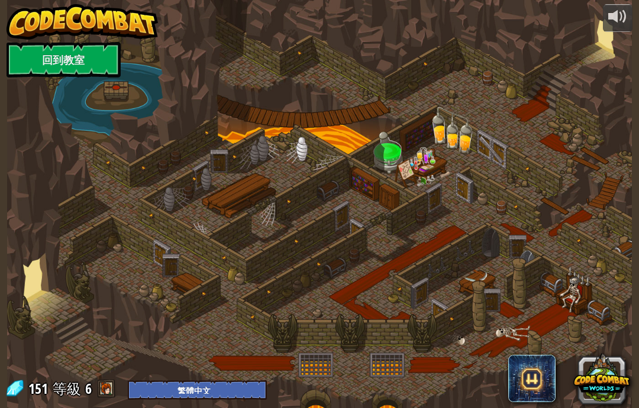
select select "zh-HANT"
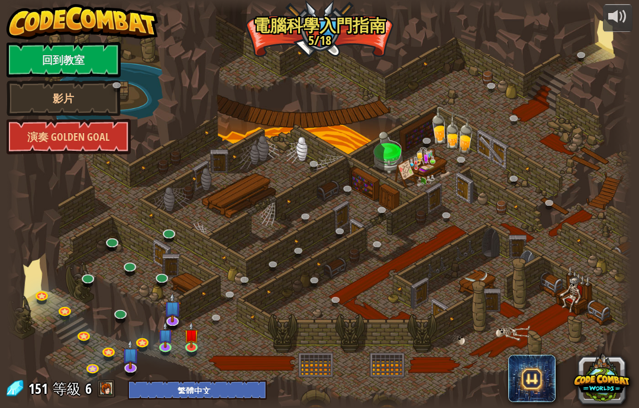
select select "zh-HANT"
click at [200, 343] on link at bounding box center [193, 349] width 24 height 18
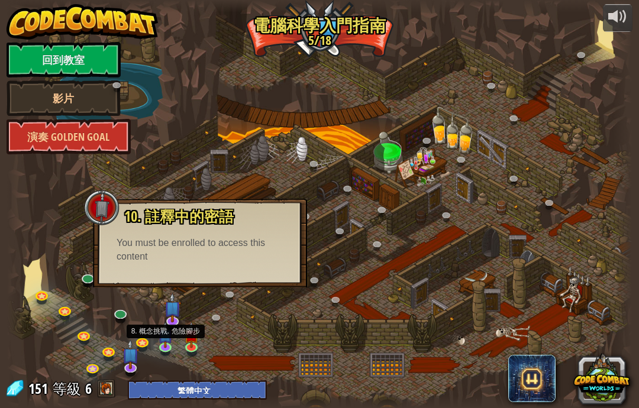
click at [173, 336] on img at bounding box center [165, 335] width 15 height 26
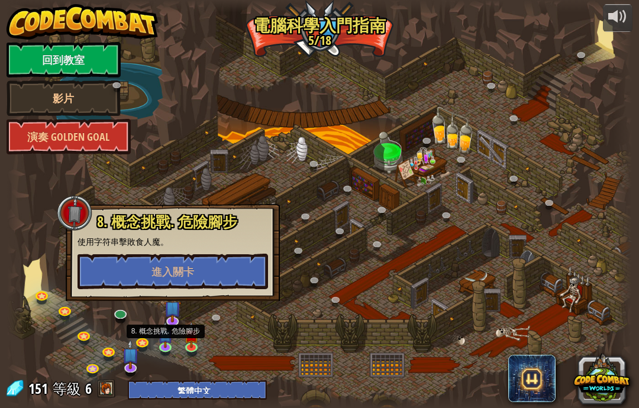
click at [180, 313] on img at bounding box center [172, 308] width 17 height 30
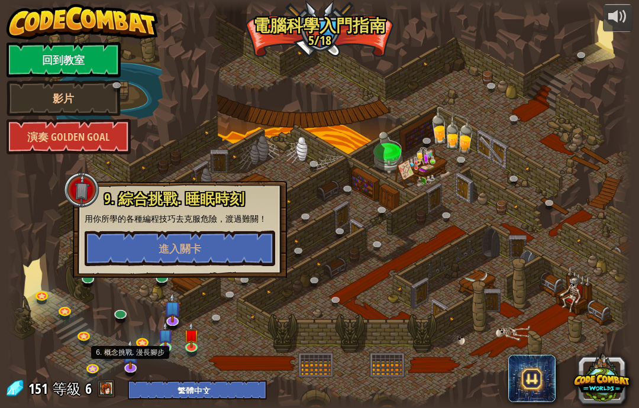
click at [138, 359] on img at bounding box center [130, 355] width 17 height 30
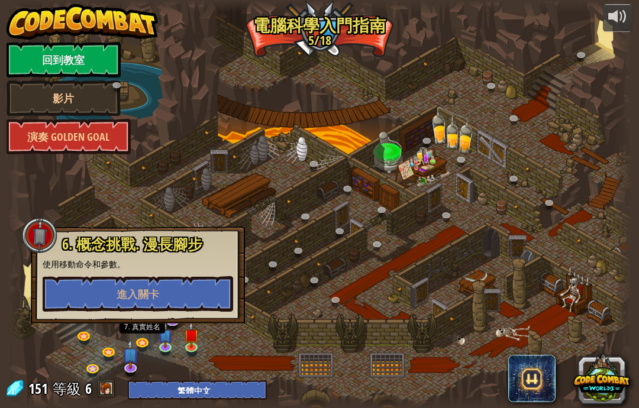
click at [152, 348] on link at bounding box center [144, 345] width 24 height 18
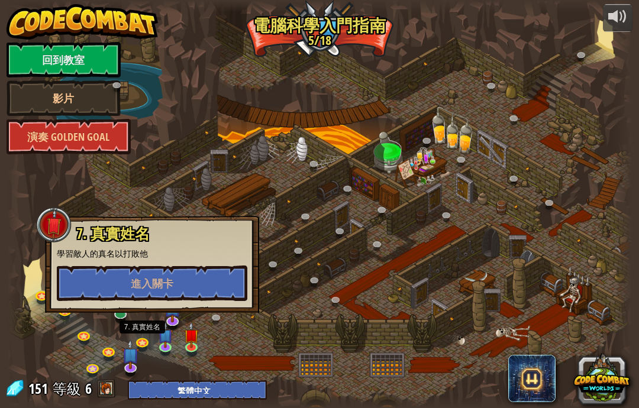
click at [217, 283] on button "進入關卡" at bounding box center [152, 284] width 191 height 36
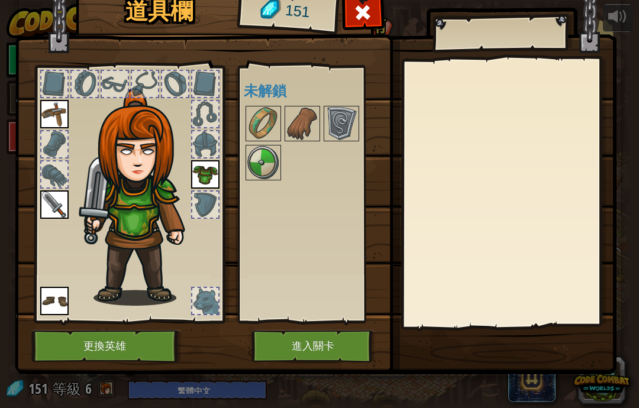
click at [335, 334] on button "進入關卡" at bounding box center [313, 346] width 124 height 33
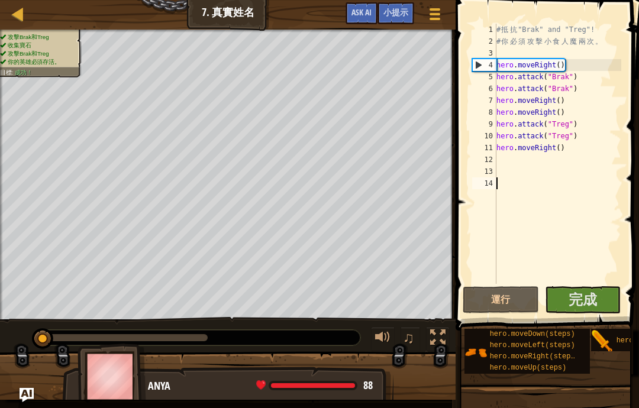
click at [589, 298] on span "完成" at bounding box center [583, 299] width 28 height 19
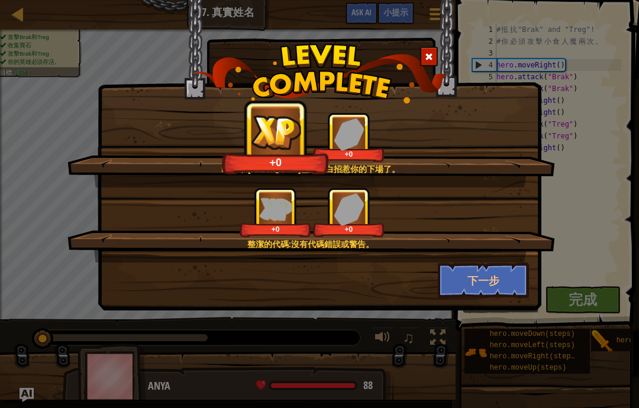
click at [509, 287] on button "下一步" at bounding box center [484, 281] width 92 height 36
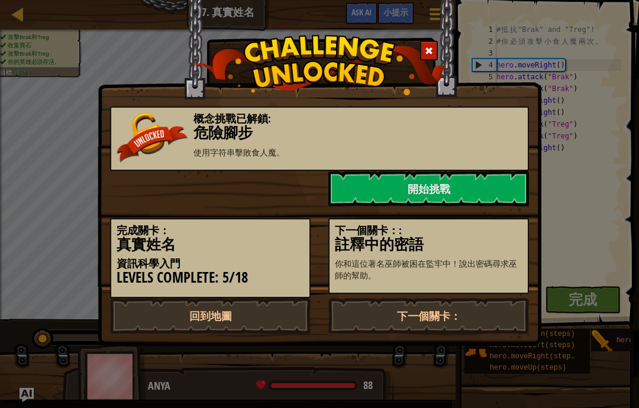
click at [495, 298] on link "下一個關卡：" at bounding box center [428, 316] width 201 height 36
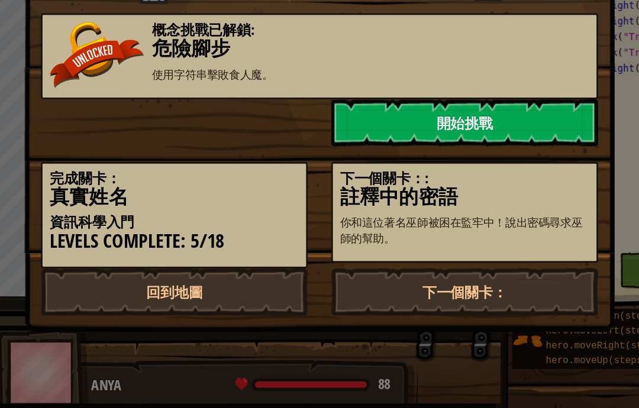
click at [421, 218] on div "下一個關卡：: 註釋中的密語 你和這位著名巫師被困在監牢中！說出密碼尋求巫師的幫助。" at bounding box center [428, 256] width 201 height 76
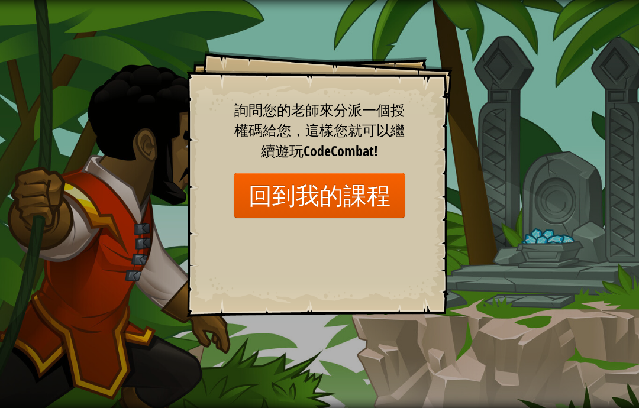
click at [376, 197] on link "回到我的課程" at bounding box center [320, 196] width 172 height 46
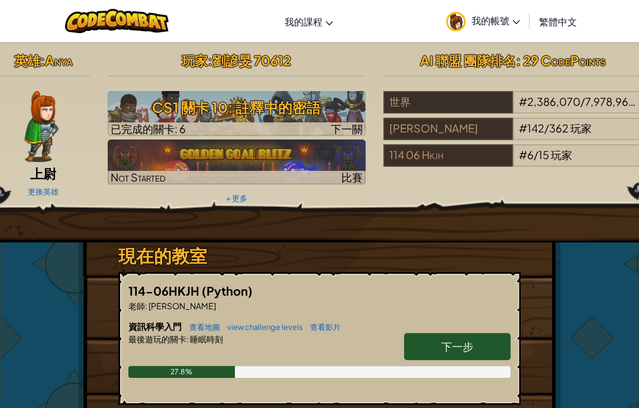
click at [584, 160] on div "# 6 / 15 玩家" at bounding box center [577, 155] width 129 height 22
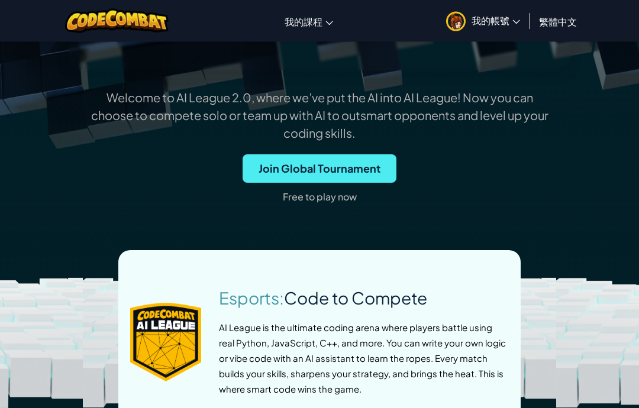
scroll to position [378, 0]
click at [382, 170] on span "Join Global Tournament" at bounding box center [320, 168] width 154 height 28
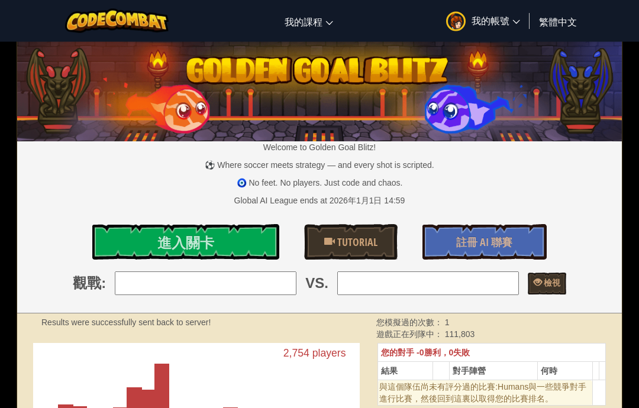
scroll to position [1, 0]
